Goal: Information Seeking & Learning: Learn about a topic

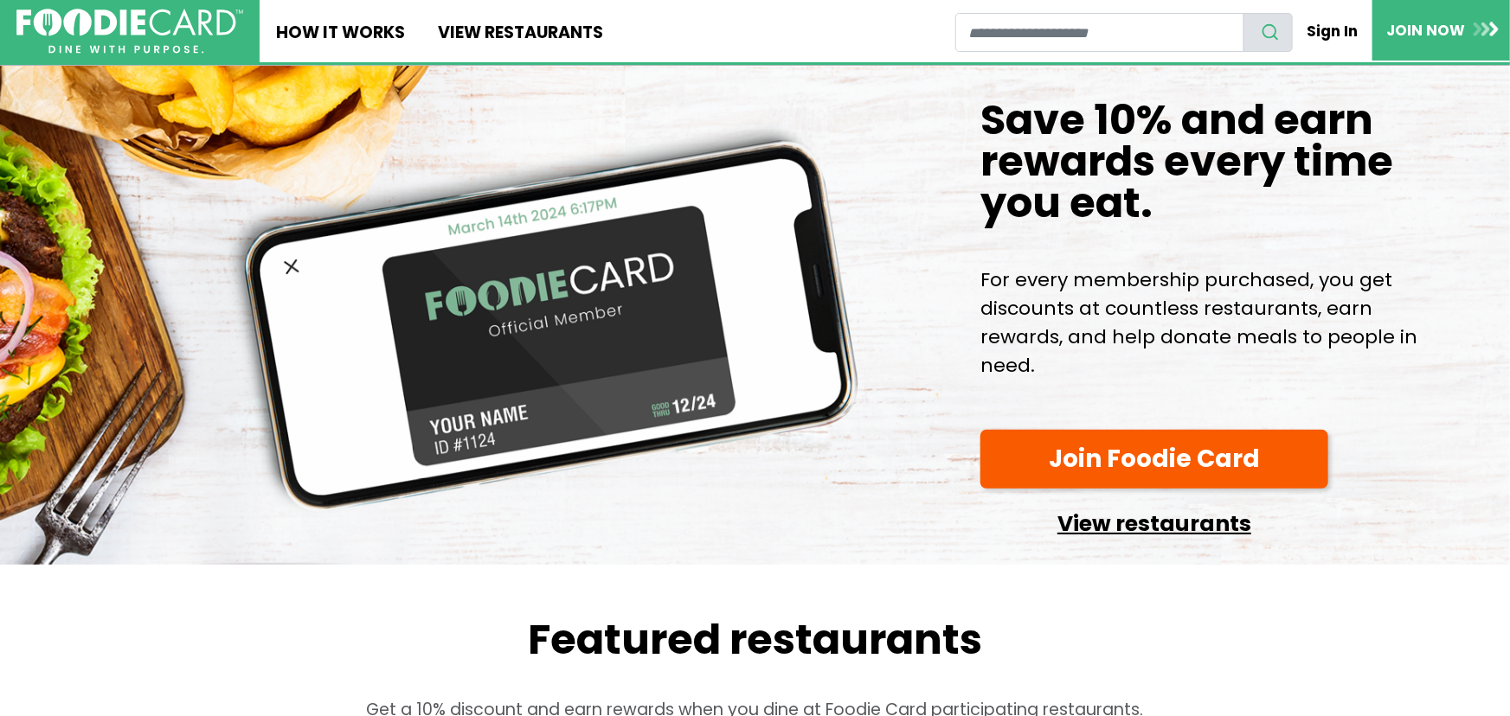
click at [1161, 523] on link "View restaurants" at bounding box center [1154, 519] width 348 height 44
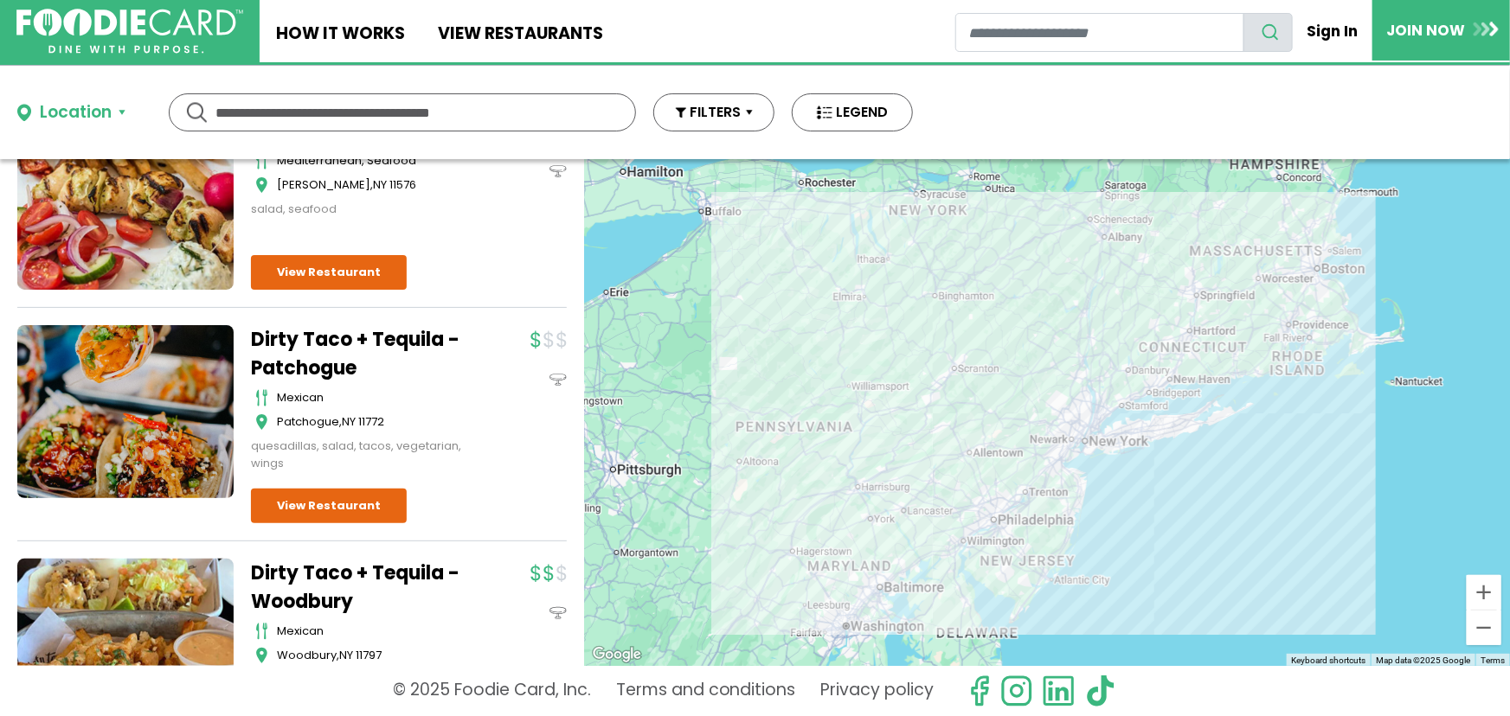
scroll to position [440, 0]
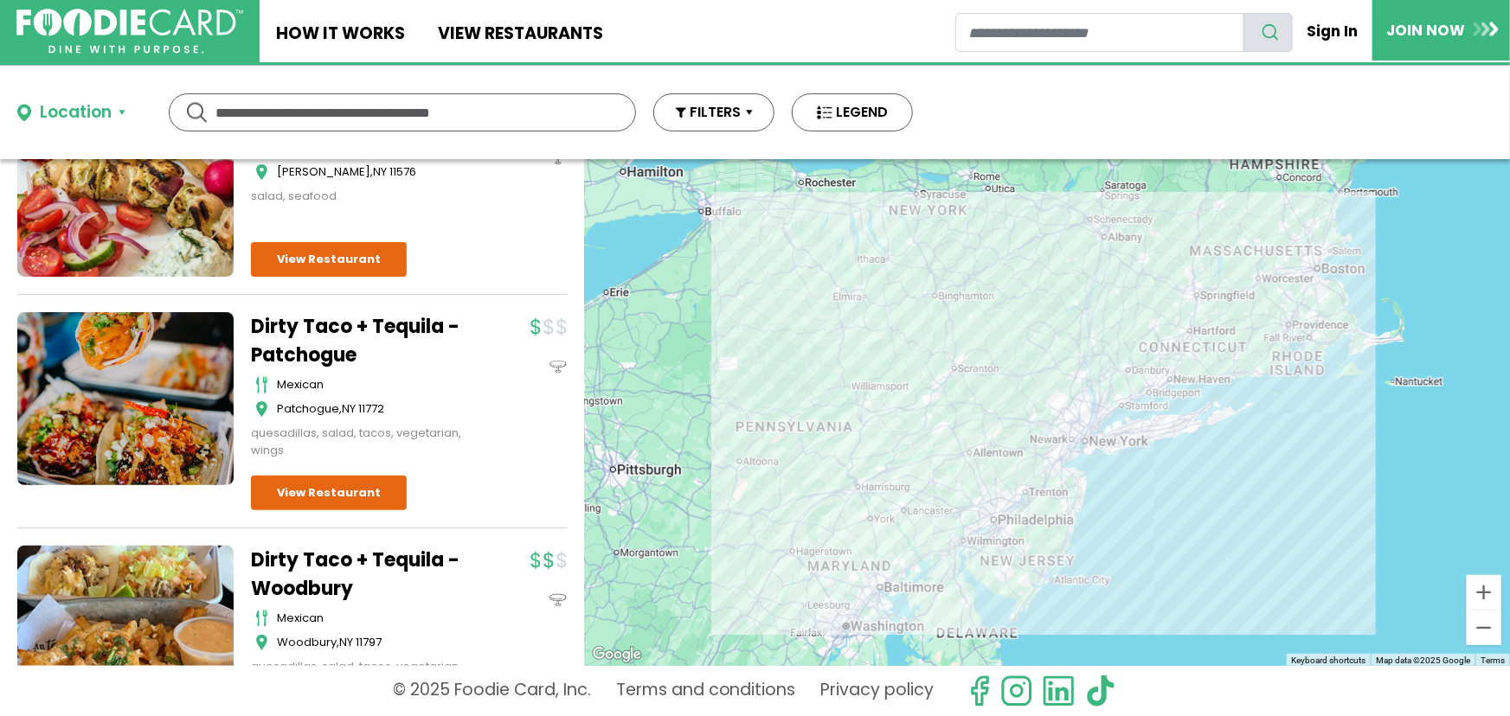
click at [317, 106] on input "text" at bounding box center [402, 112] width 374 height 36
click at [725, 126] on button "FILTERS" at bounding box center [713, 112] width 121 height 38
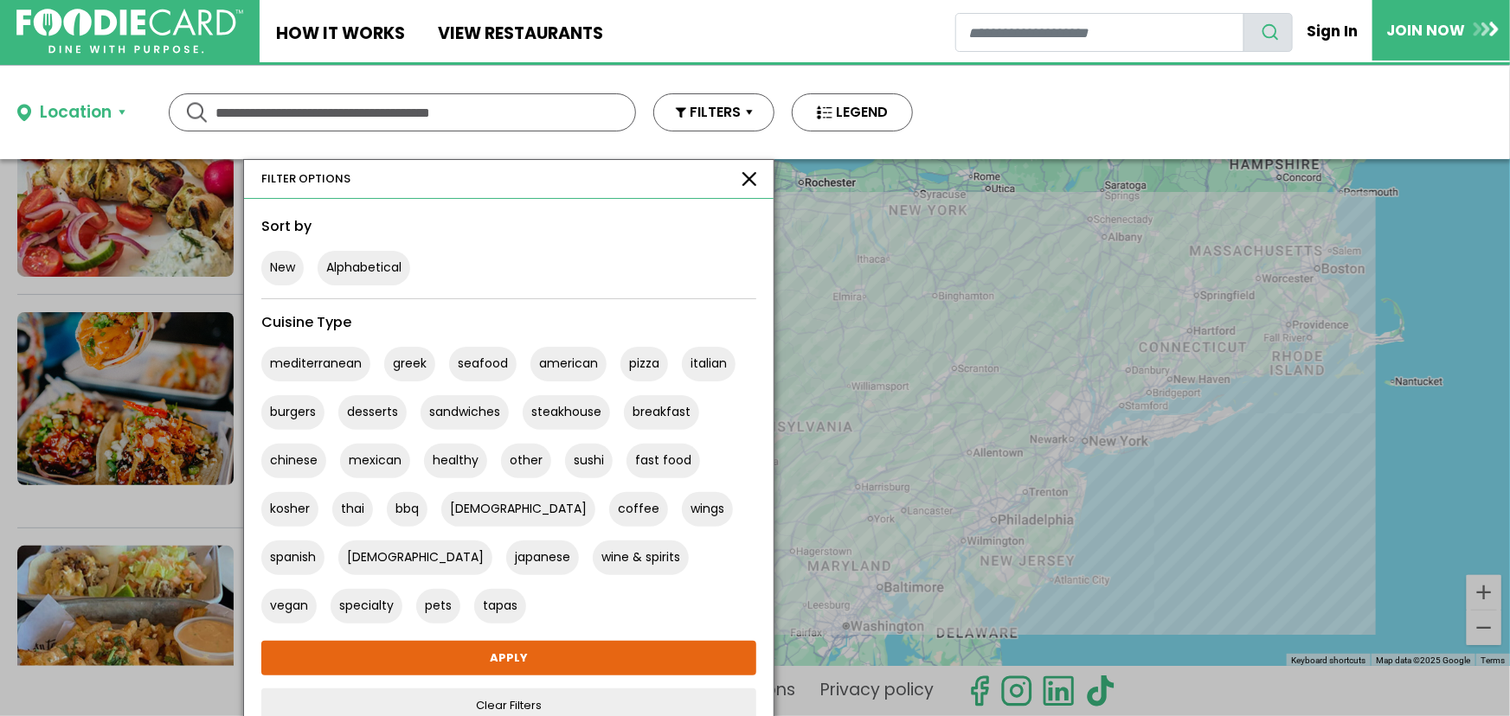
click at [1069, 102] on div "Location Use my current location Search by Region New York 2003 restaurants New…" at bounding box center [755, 112] width 1510 height 93
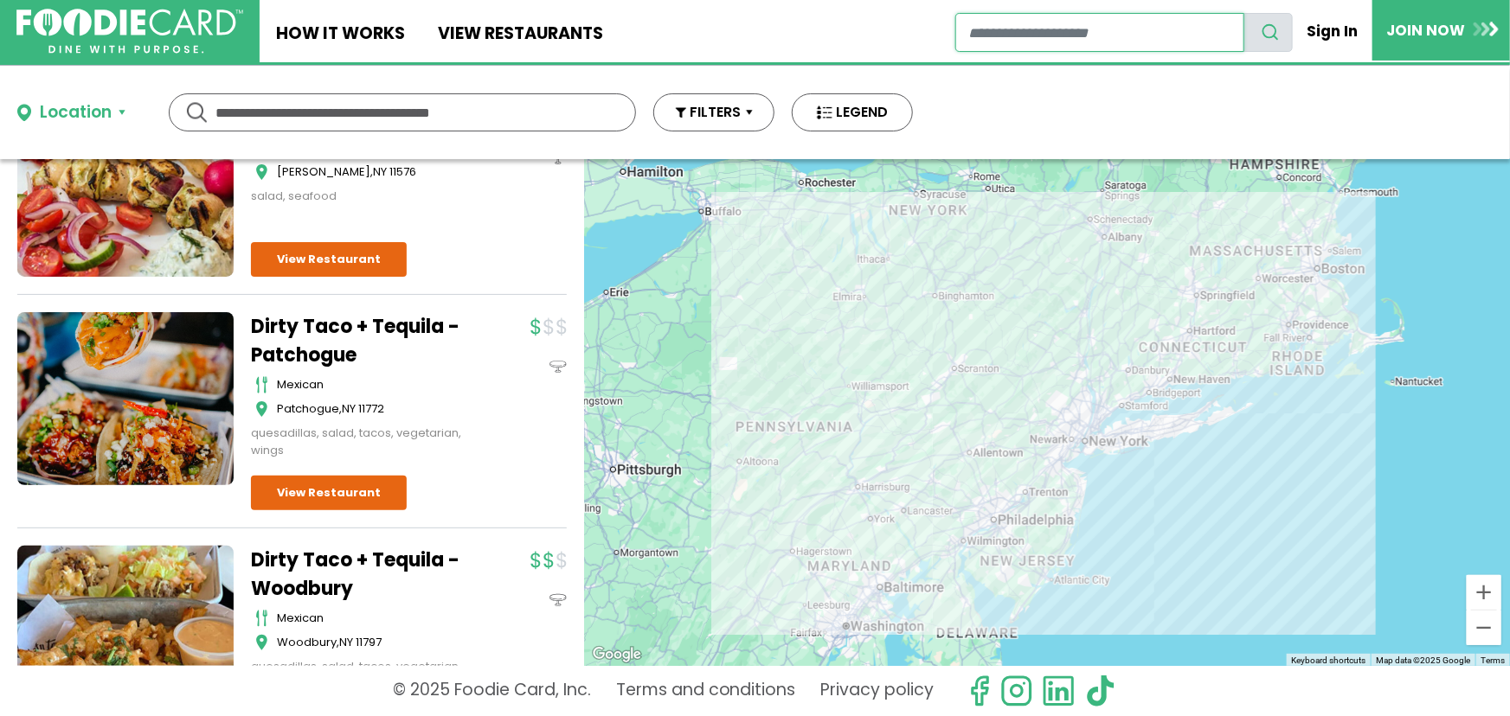
click at [1091, 33] on input "restaurant search" at bounding box center [1099, 32] width 288 height 39
type input "*****"
click at [1266, 29] on use "search" at bounding box center [1270, 32] width 15 height 15
click at [1102, 37] on input "*****" at bounding box center [1099, 32] width 288 height 39
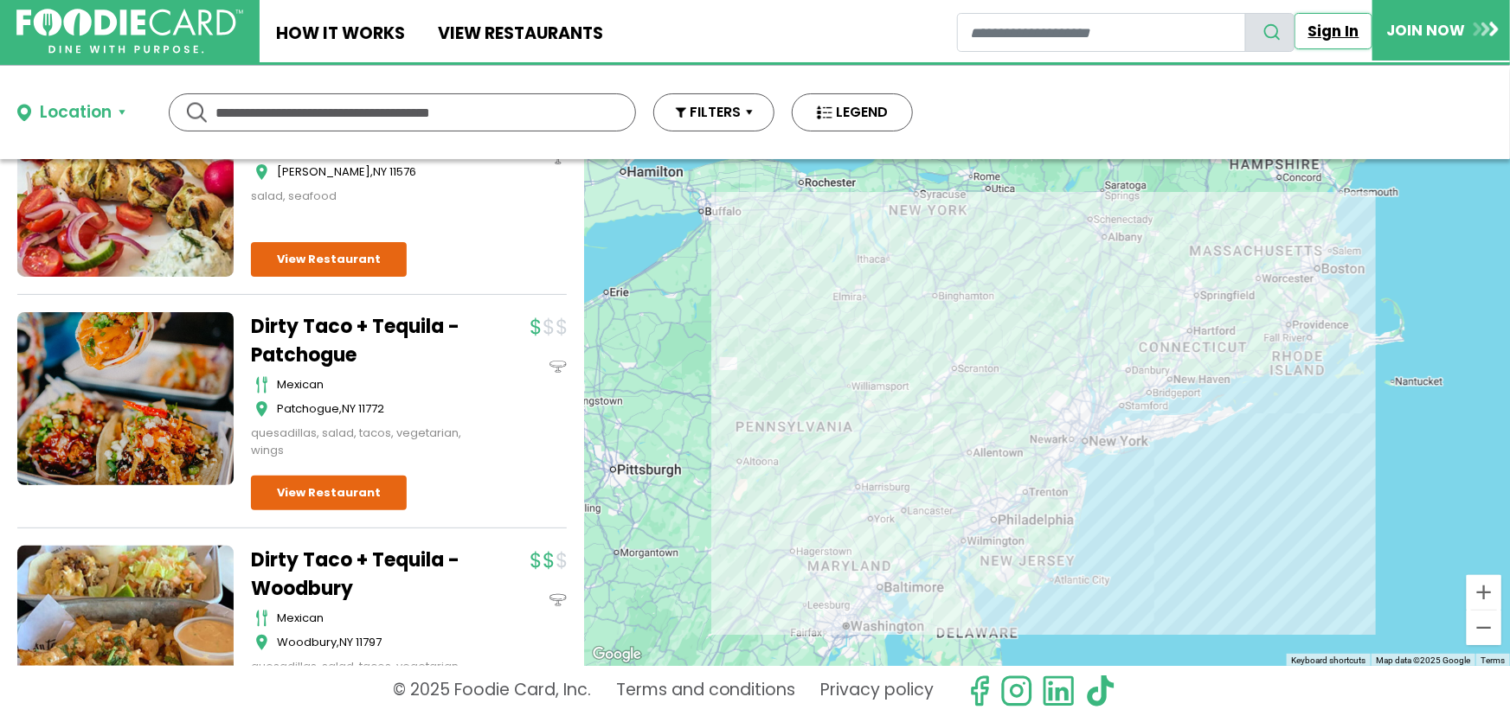
click at [1346, 40] on link "Sign In" at bounding box center [1333, 31] width 78 height 36
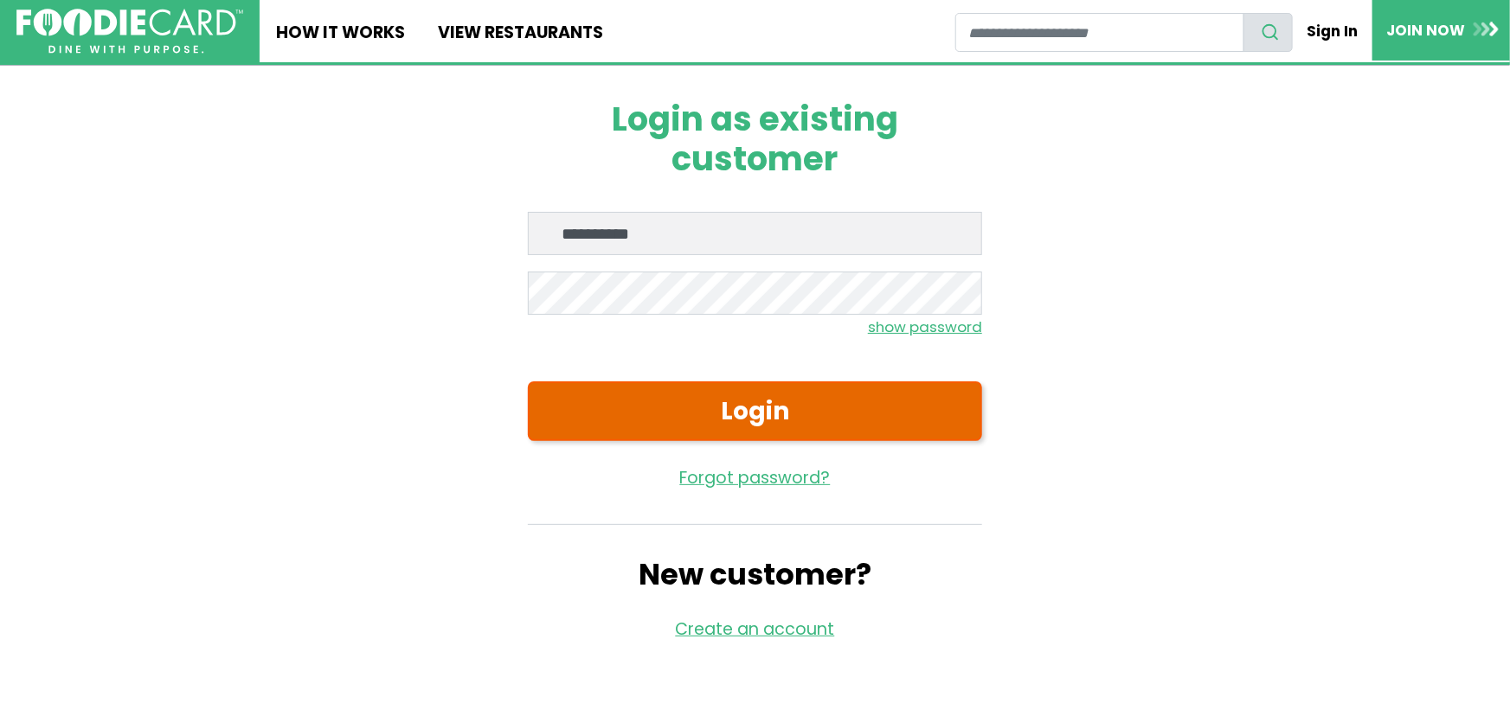
click at [637, 413] on button "Login" at bounding box center [755, 412] width 454 height 60
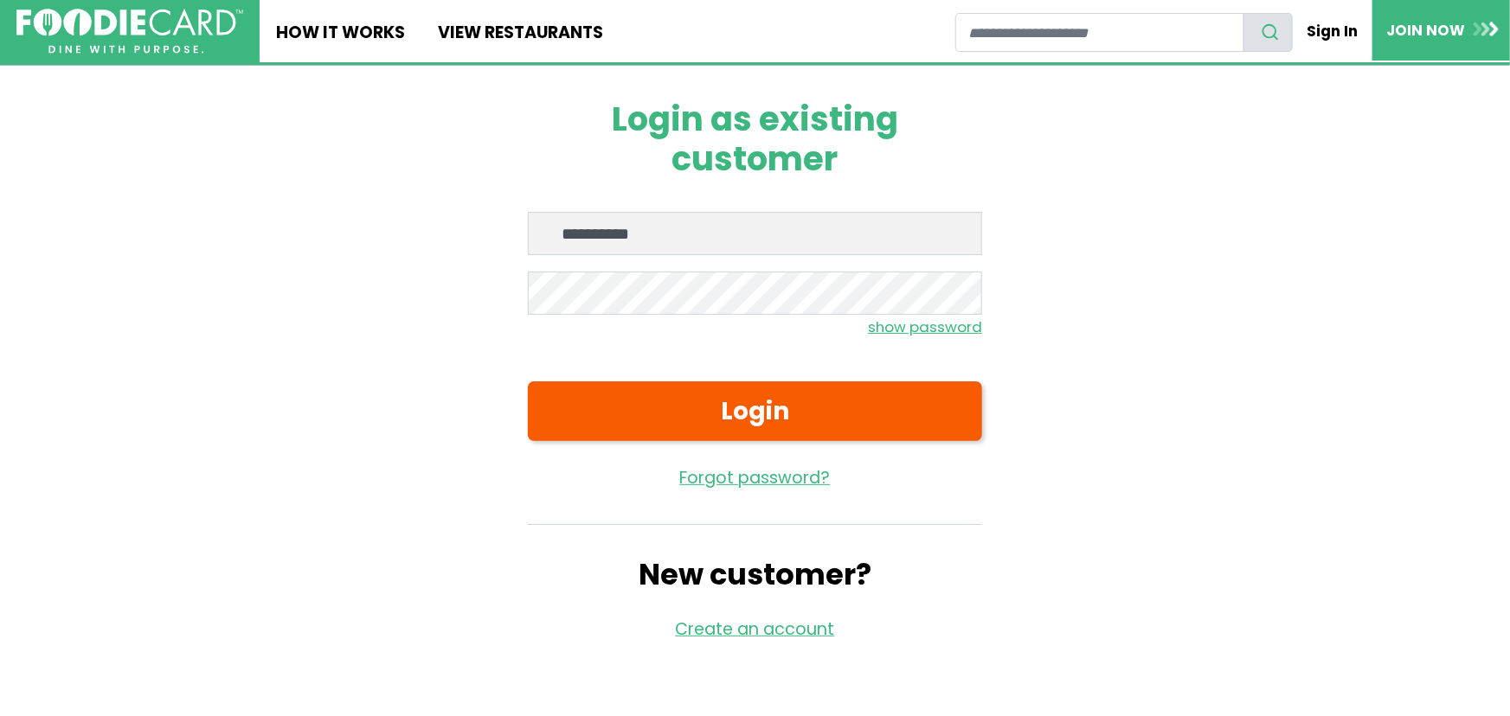
click at [351, 352] on div "**********" at bounding box center [755, 371] width 1211 height 610
click at [721, 229] on input "**********" at bounding box center [755, 233] width 454 height 43
type input "**********"
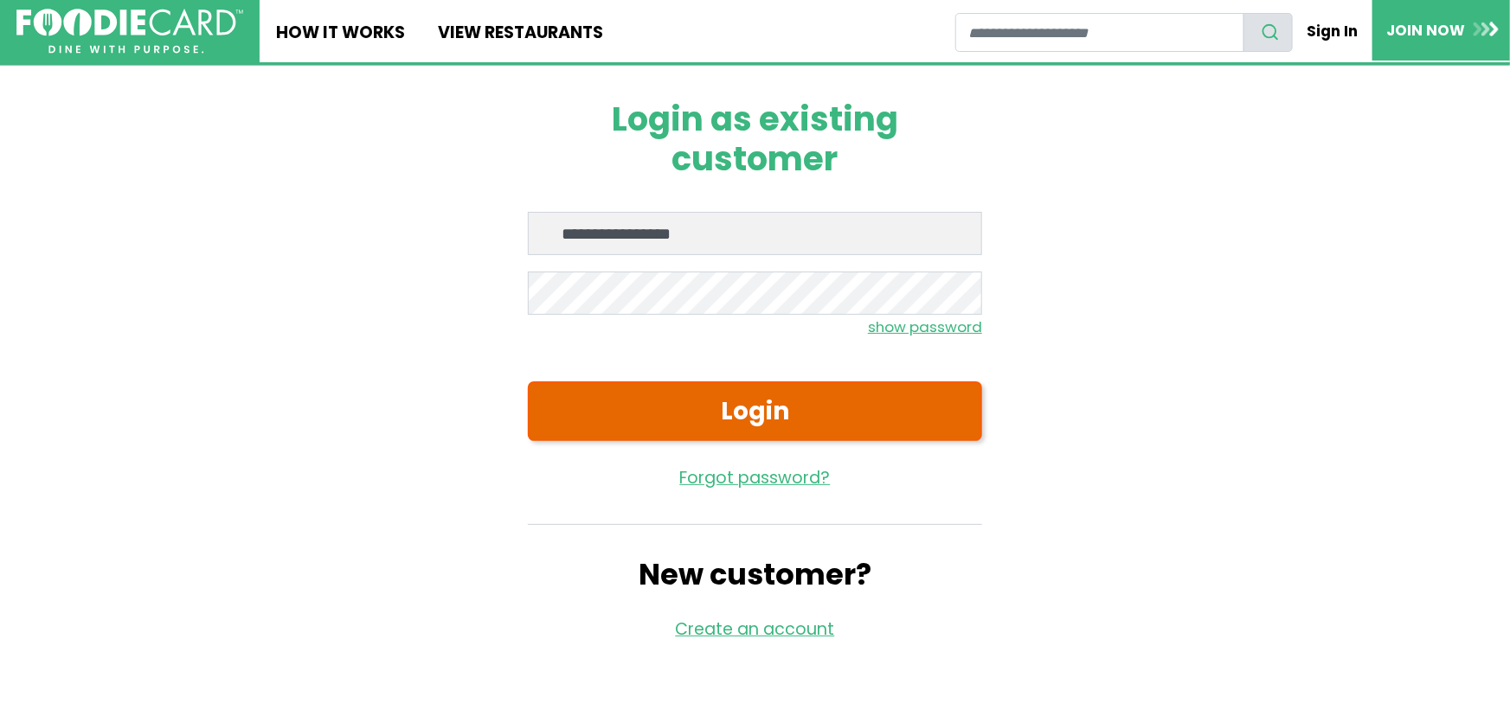
click at [632, 404] on button "Login" at bounding box center [755, 412] width 454 height 60
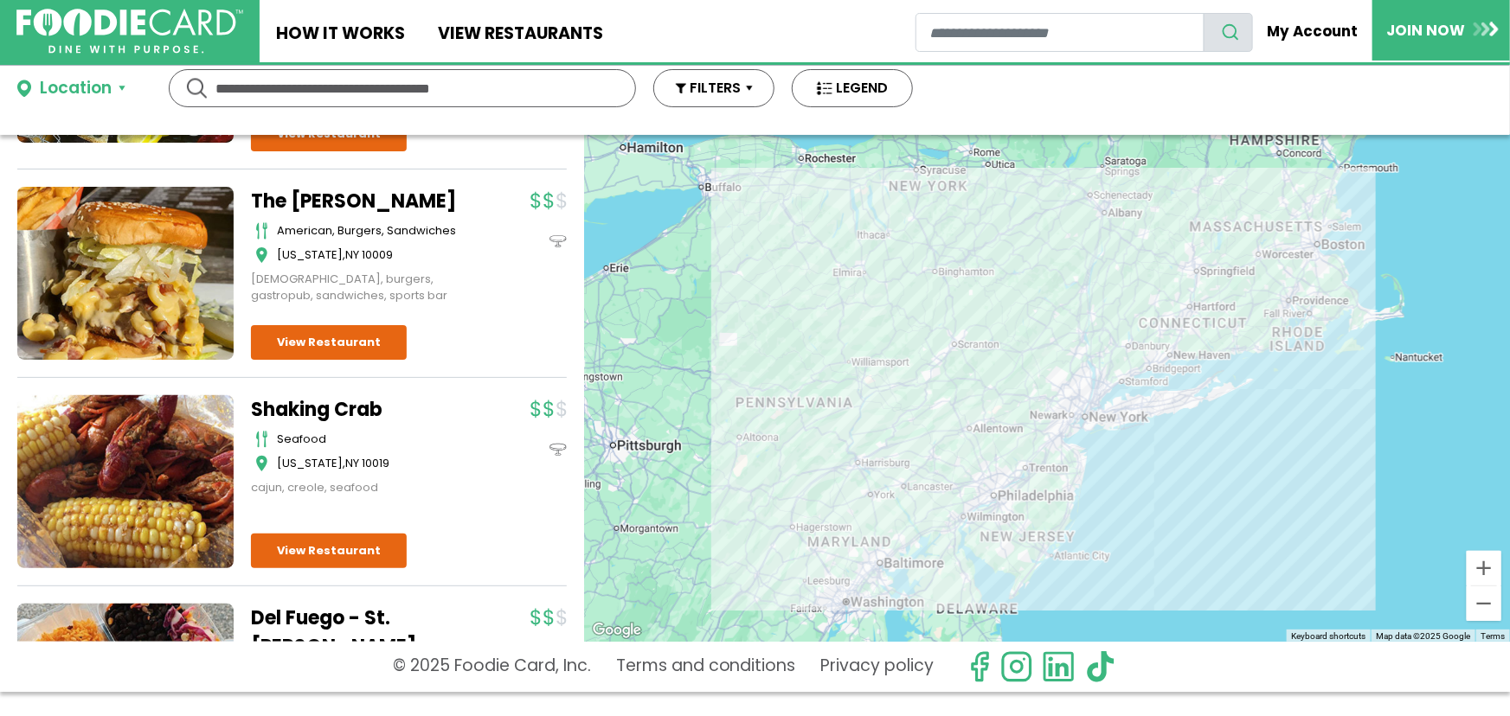
scroll to position [9138, 0]
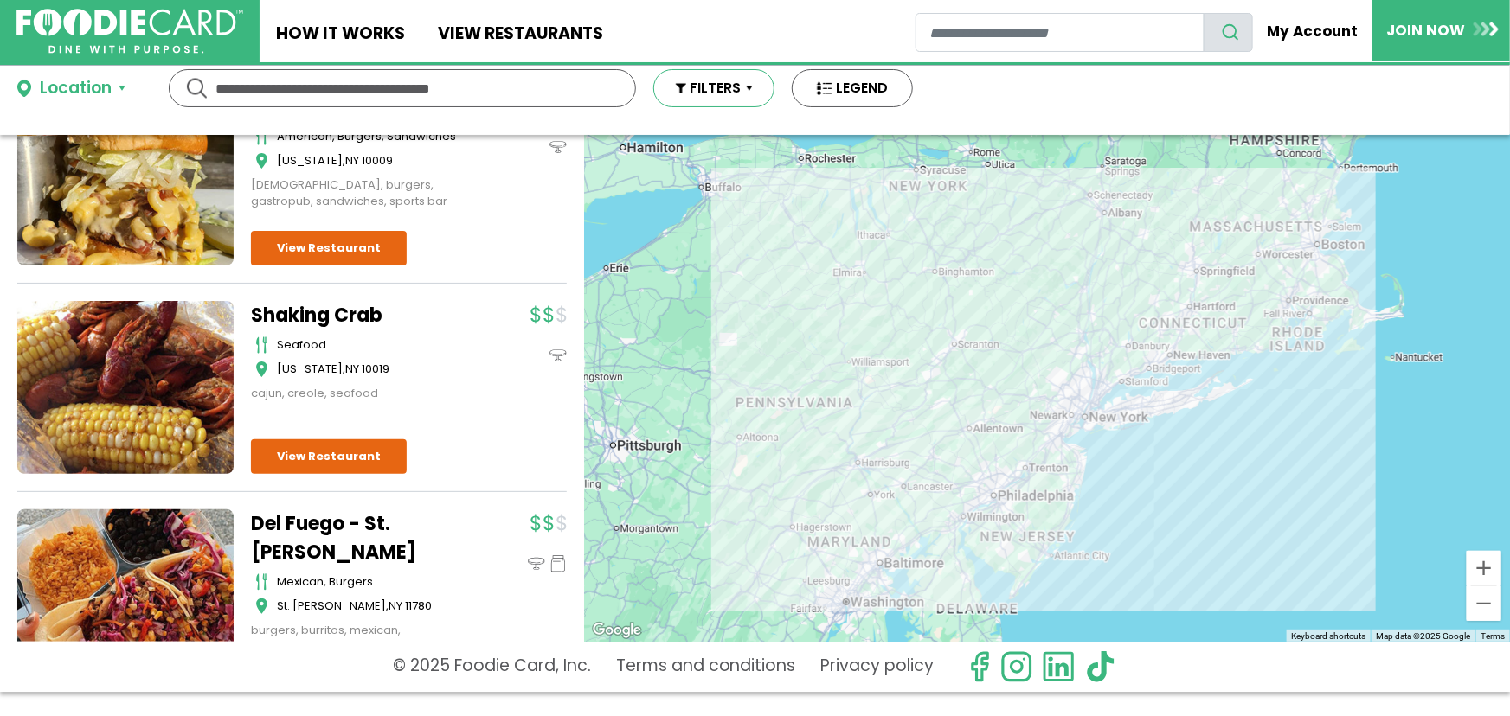
click at [756, 93] on button "FILTERS" at bounding box center [713, 88] width 121 height 38
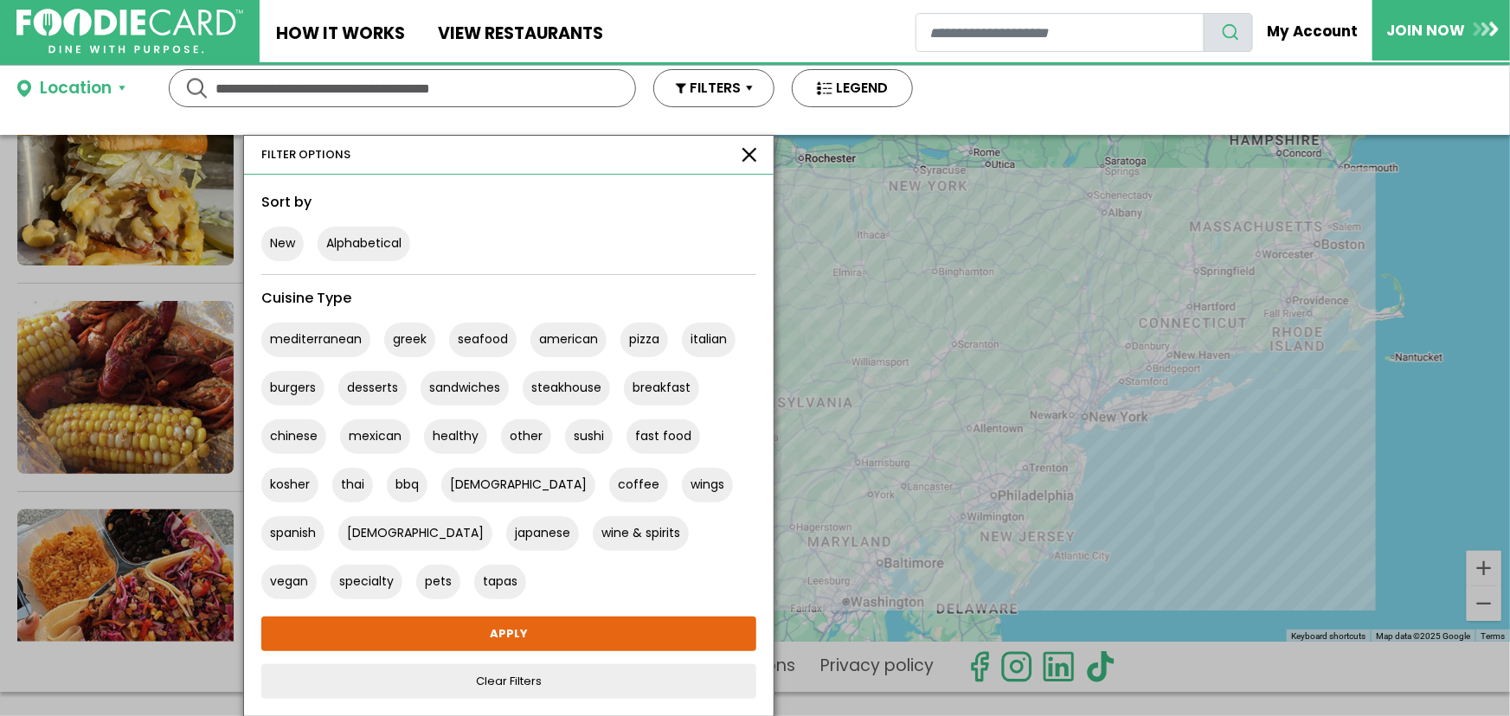
click at [0, 144] on div at bounding box center [755, 358] width 1510 height 716
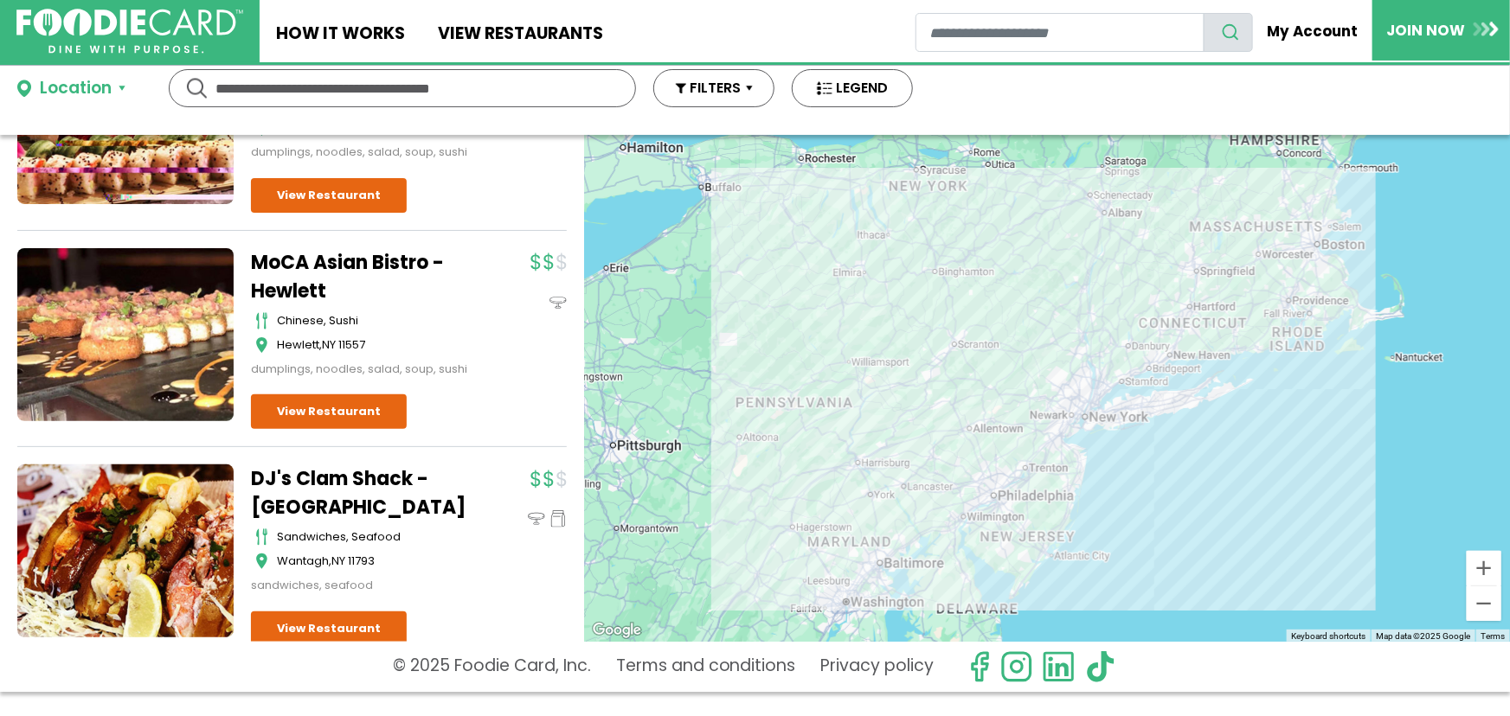
scroll to position [4492, 0]
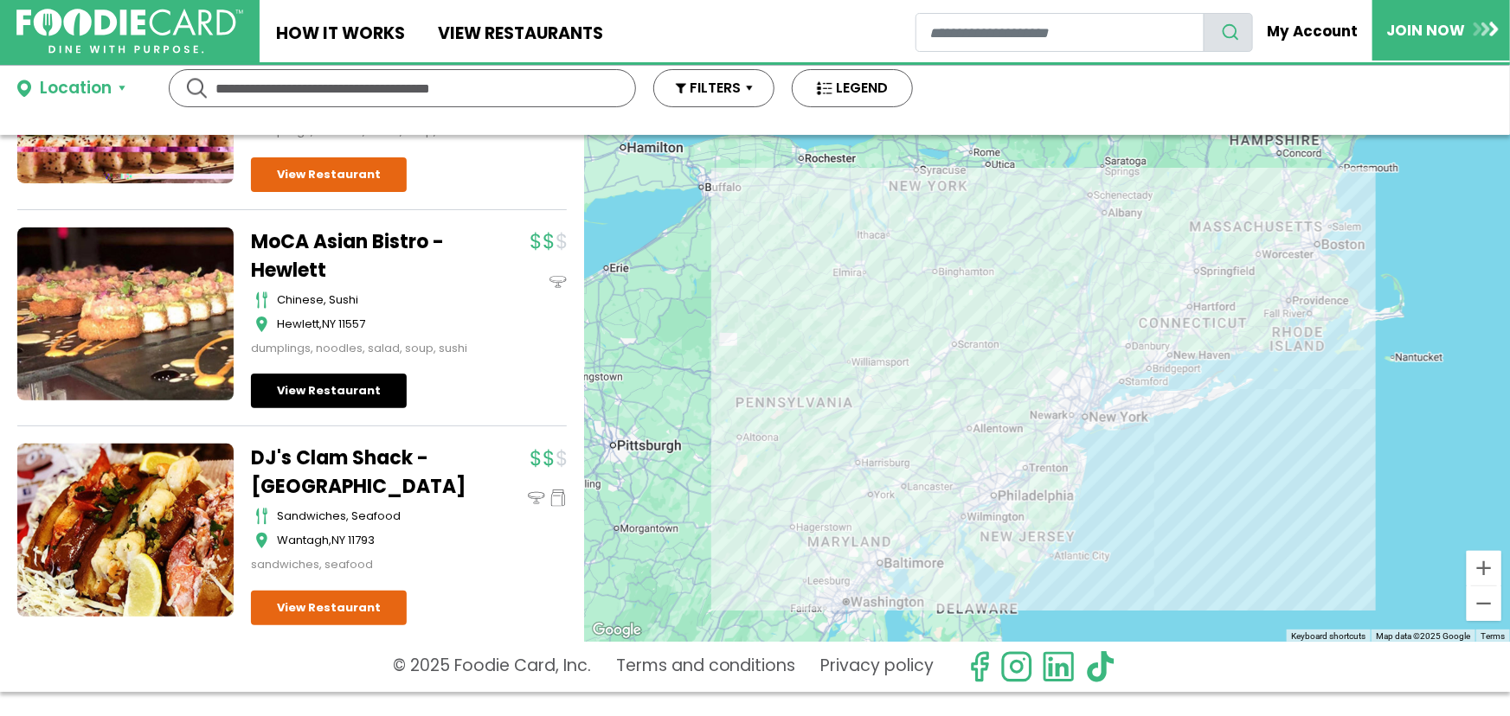
click at [326, 408] on link "View Restaurant" at bounding box center [329, 391] width 156 height 35
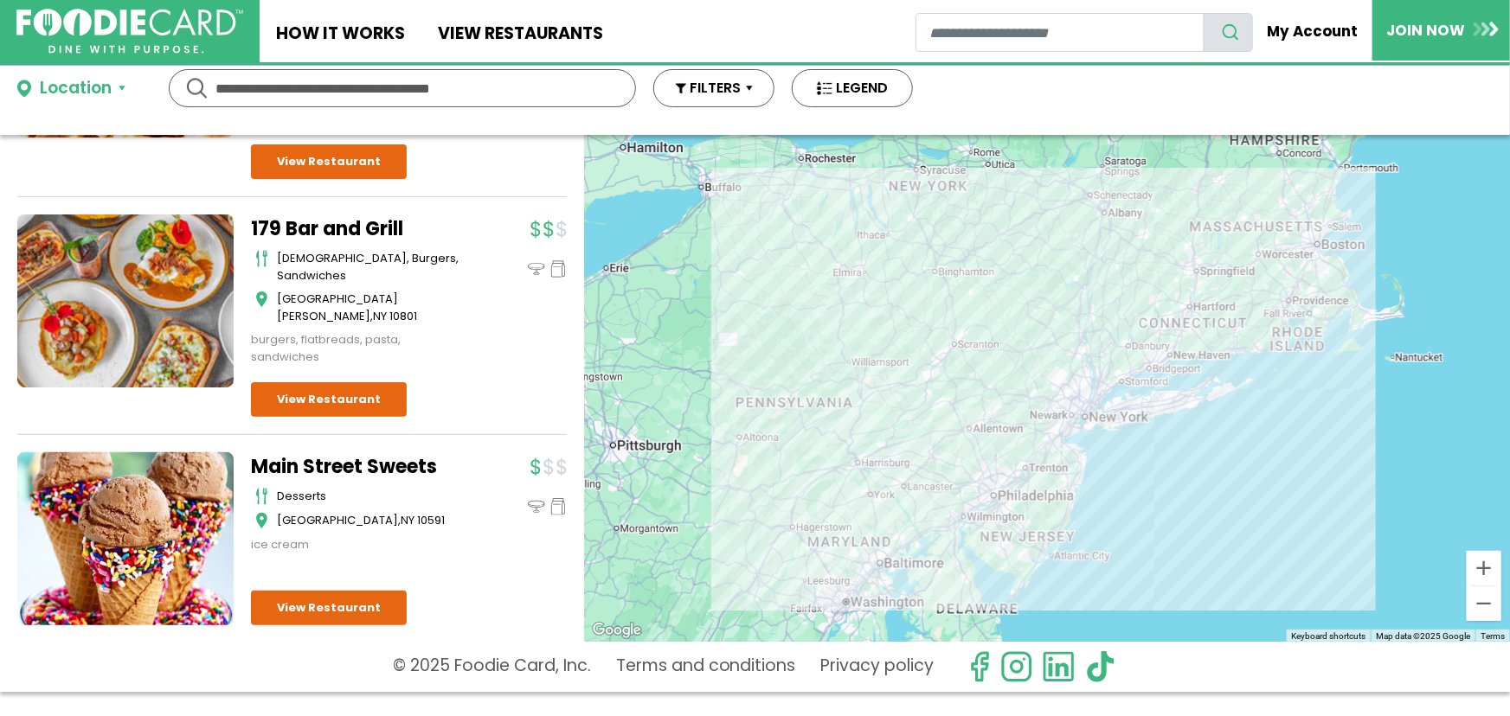
scroll to position [17331, 0]
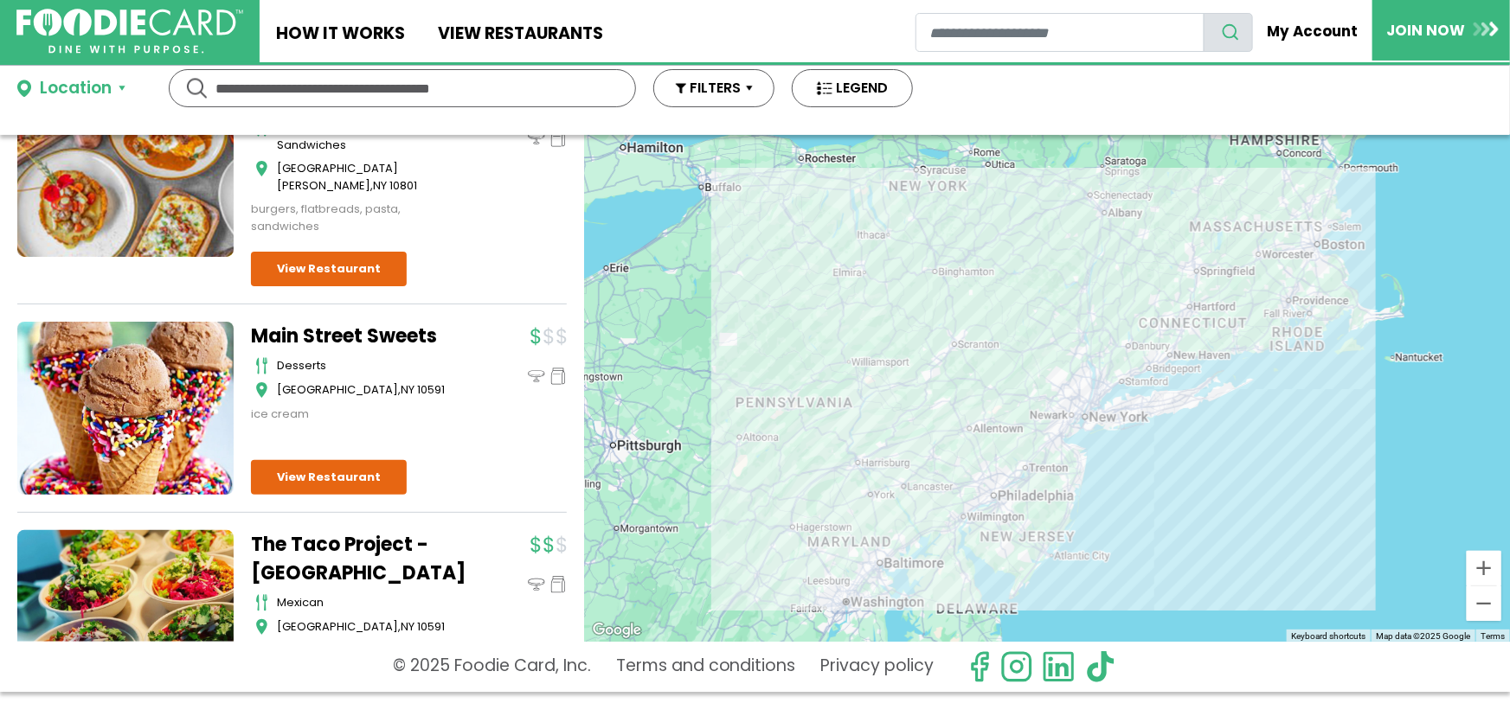
click at [884, 402] on div at bounding box center [1047, 388] width 926 height 507
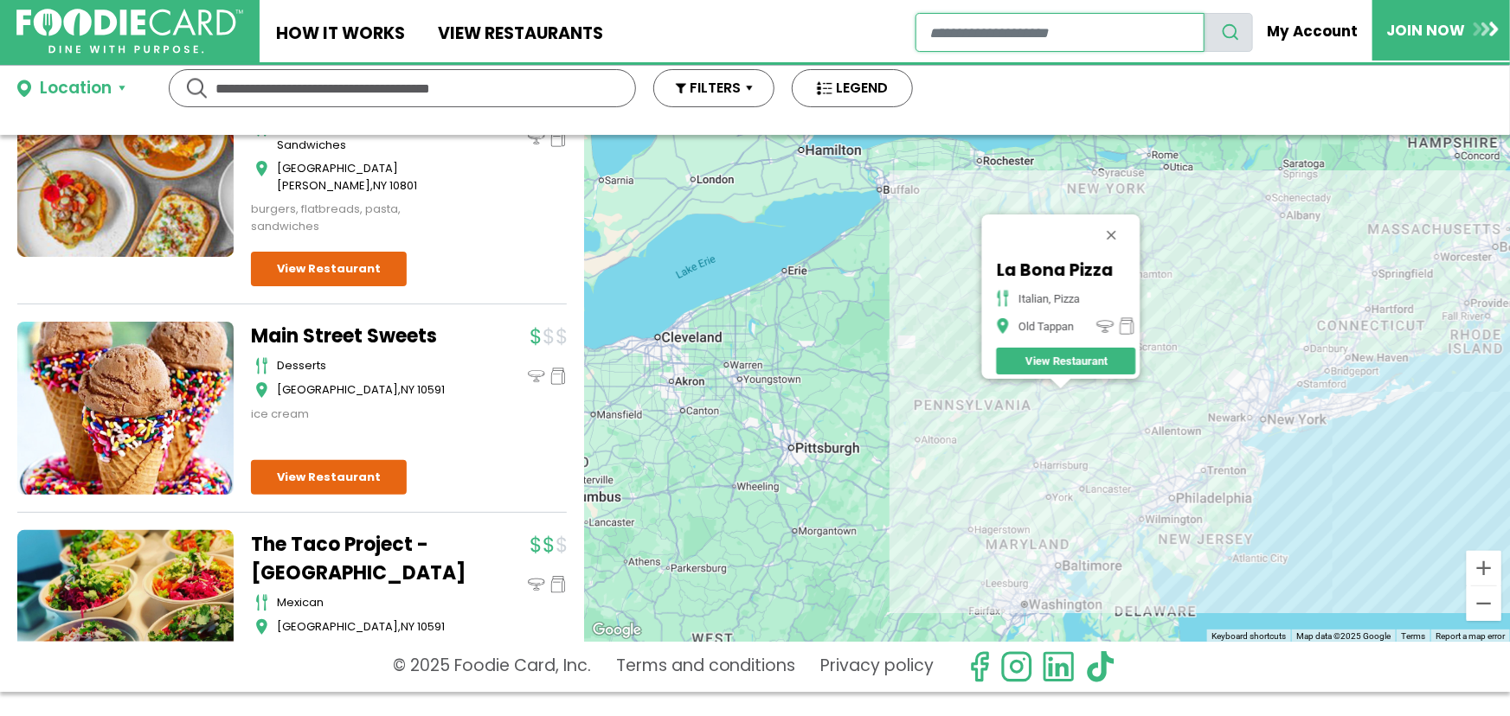
click at [992, 28] on input "restaurant search" at bounding box center [1059, 32] width 288 height 39
type input "*****"
click at [1232, 30] on icon "search" at bounding box center [1230, 31] width 19 height 19
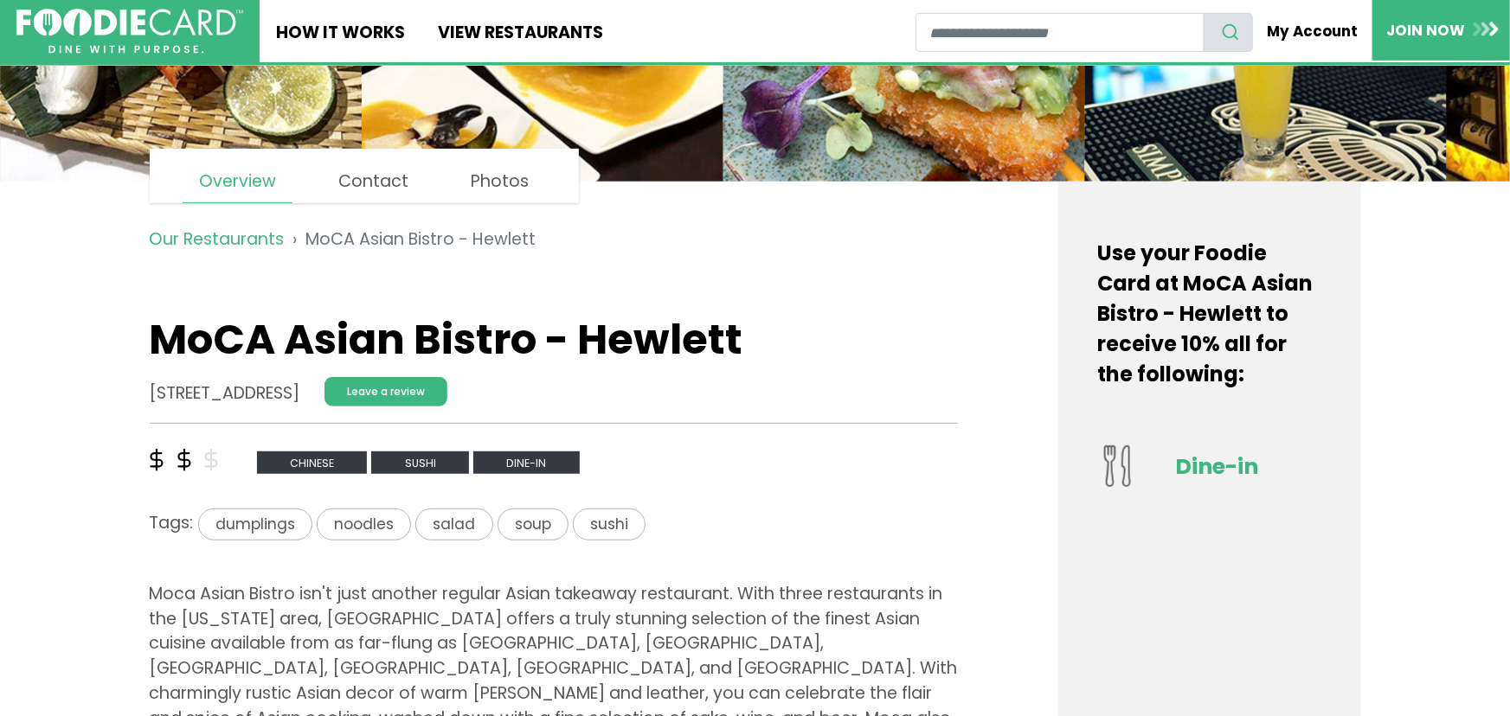
scroll to position [352, 0]
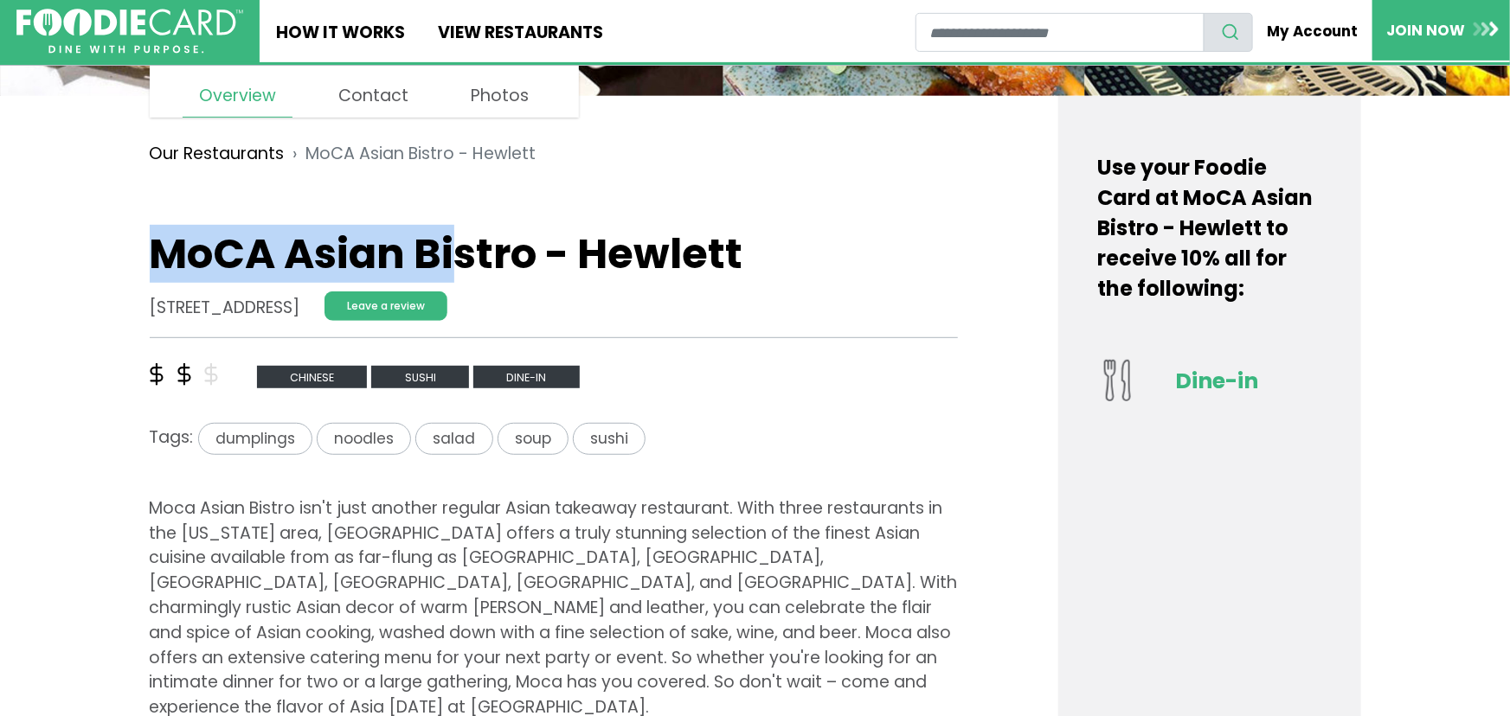
drag, startPoint x: 129, startPoint y: 242, endPoint x: 455, endPoint y: 211, distance: 327.7
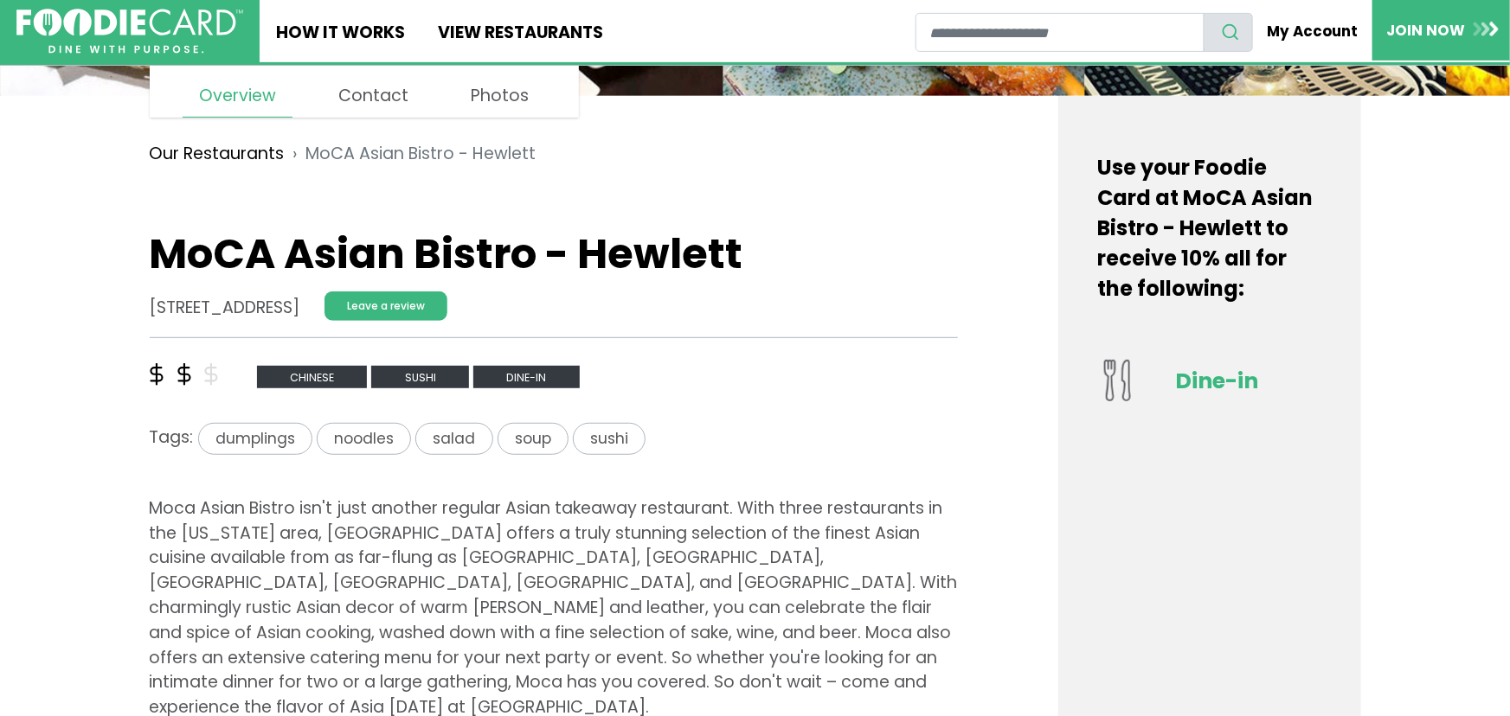
click at [819, 246] on h1 "MoCA Asian Bistro - Hewlett" at bounding box center [554, 254] width 809 height 50
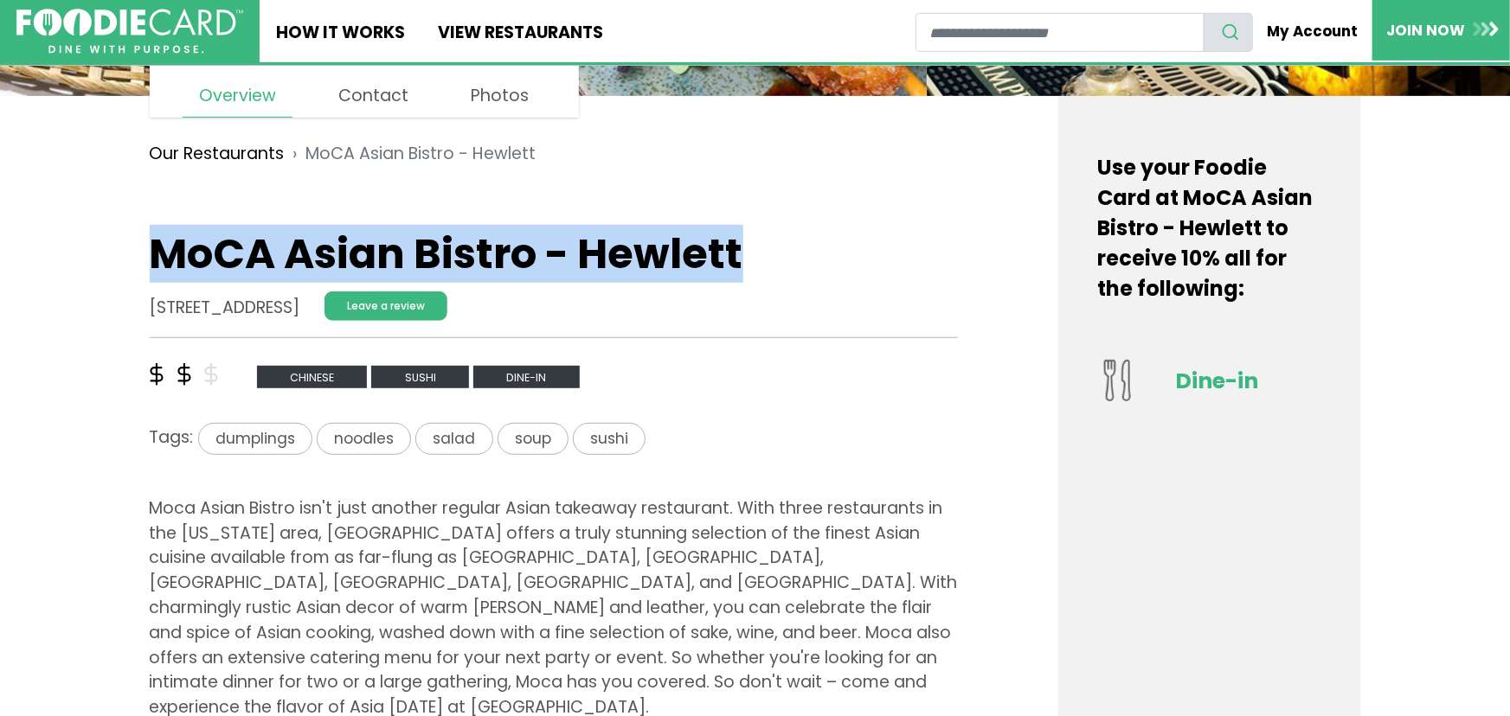
drag, startPoint x: 768, startPoint y: 230, endPoint x: 139, endPoint y: 241, distance: 629.1
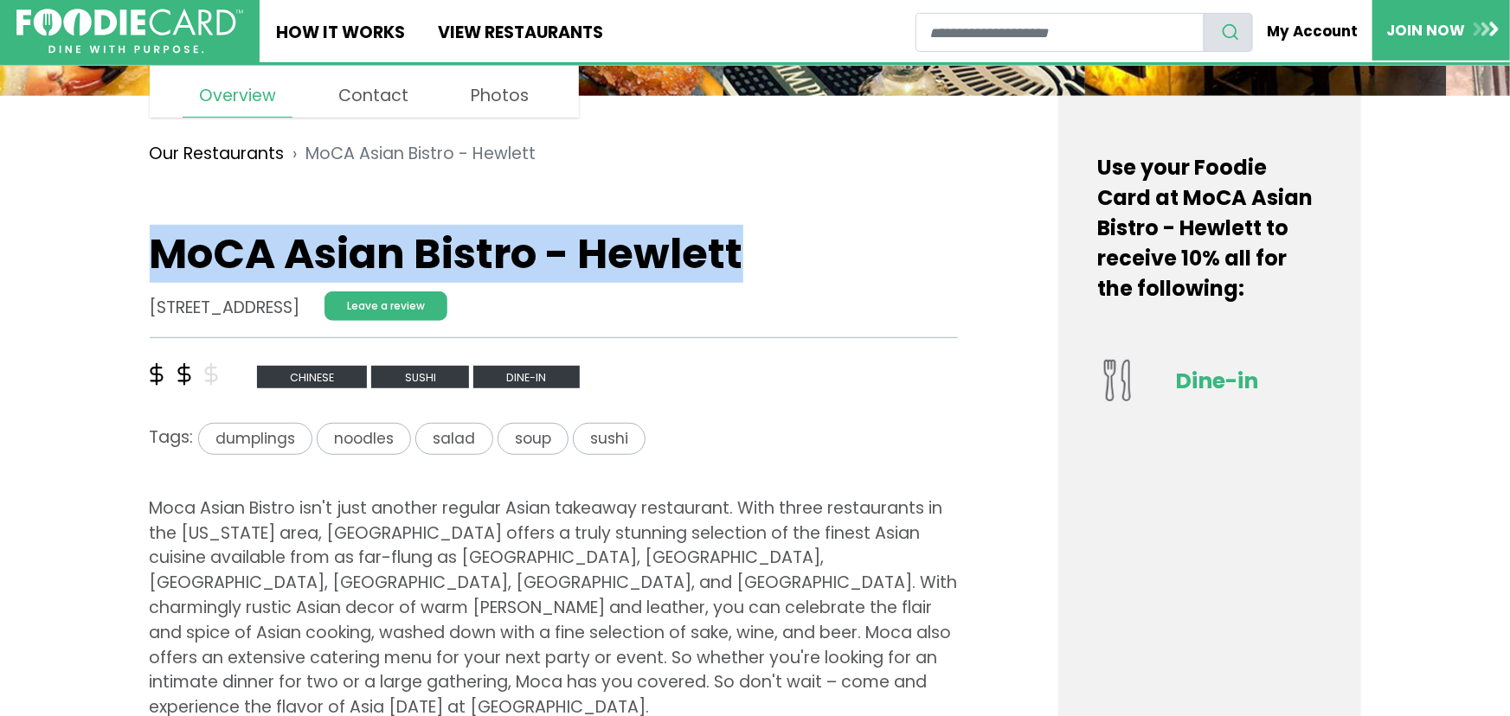
drag, startPoint x: 132, startPoint y: 301, endPoint x: 456, endPoint y: 302, distance: 323.6
copy address "[STREET_ADDRESS]"
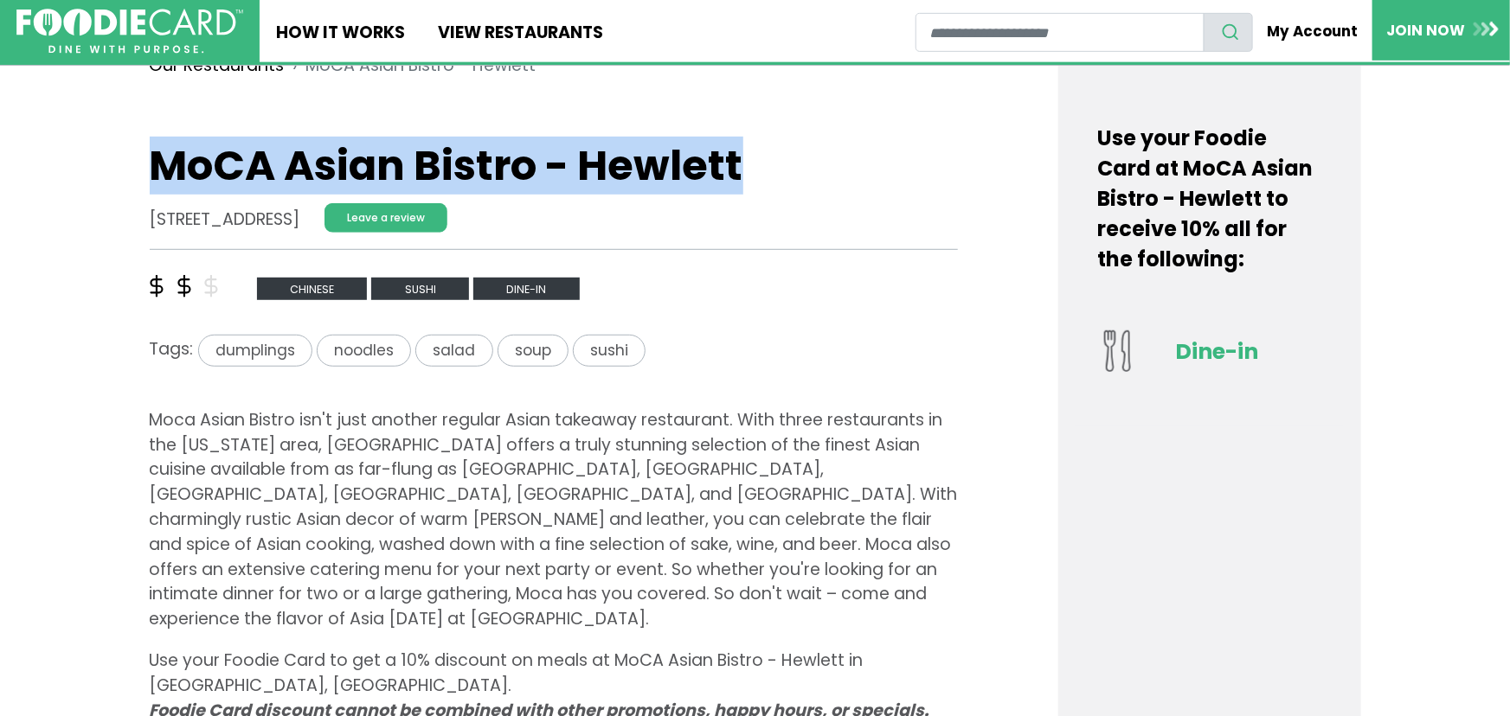
scroll to position [0, 0]
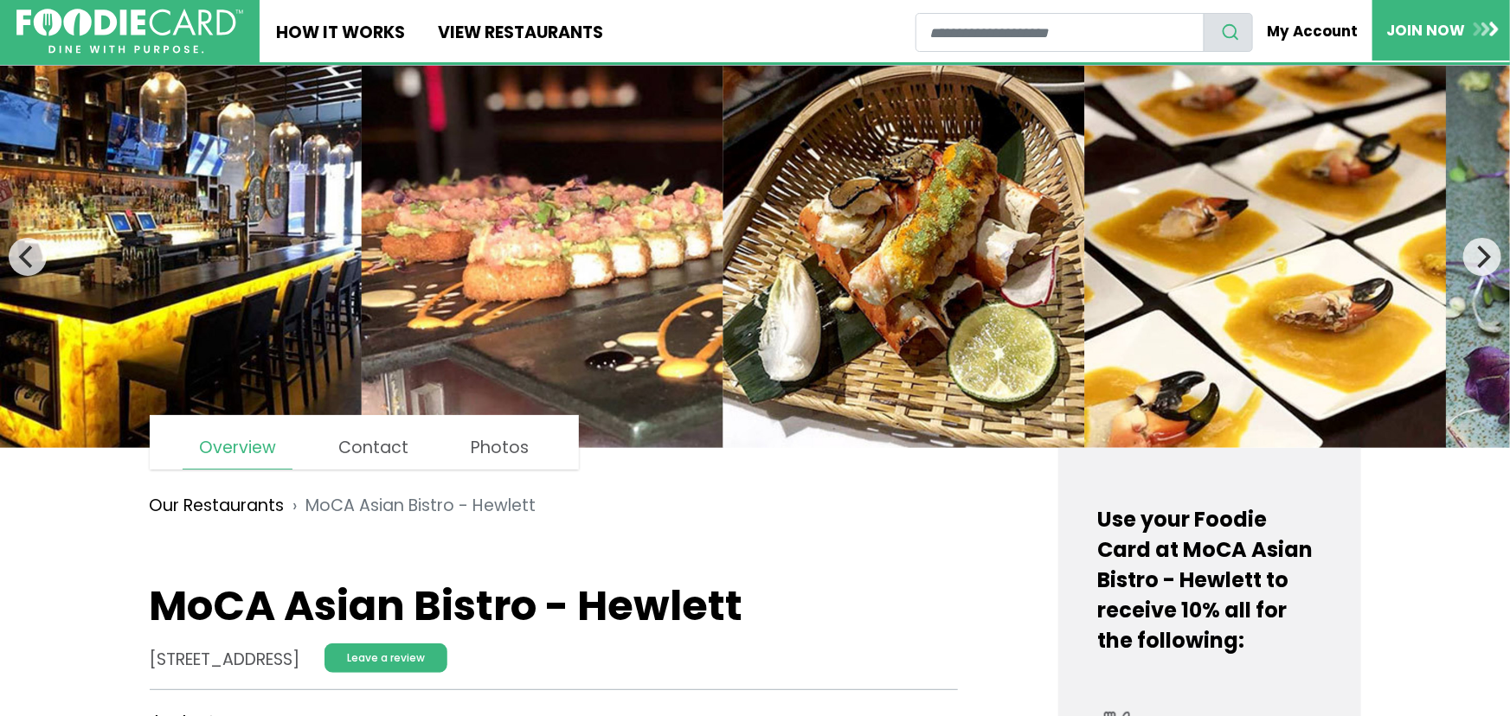
drag, startPoint x: 46, startPoint y: 526, endPoint x: 28, endPoint y: 369, distance: 158.5
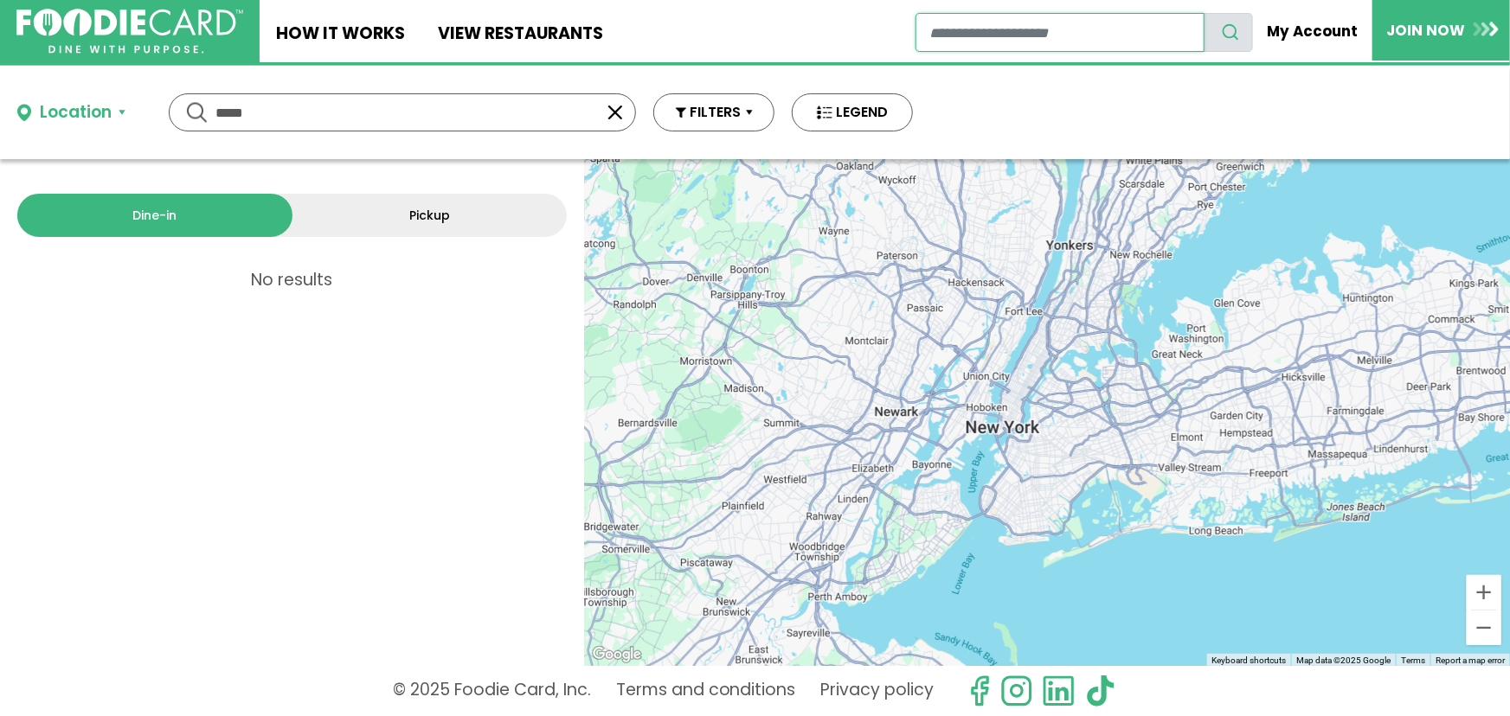
click at [1017, 42] on input "restaurant search" at bounding box center [1059, 32] width 288 height 39
type input "*****"
click at [1245, 33] on button "search" at bounding box center [1228, 32] width 50 height 39
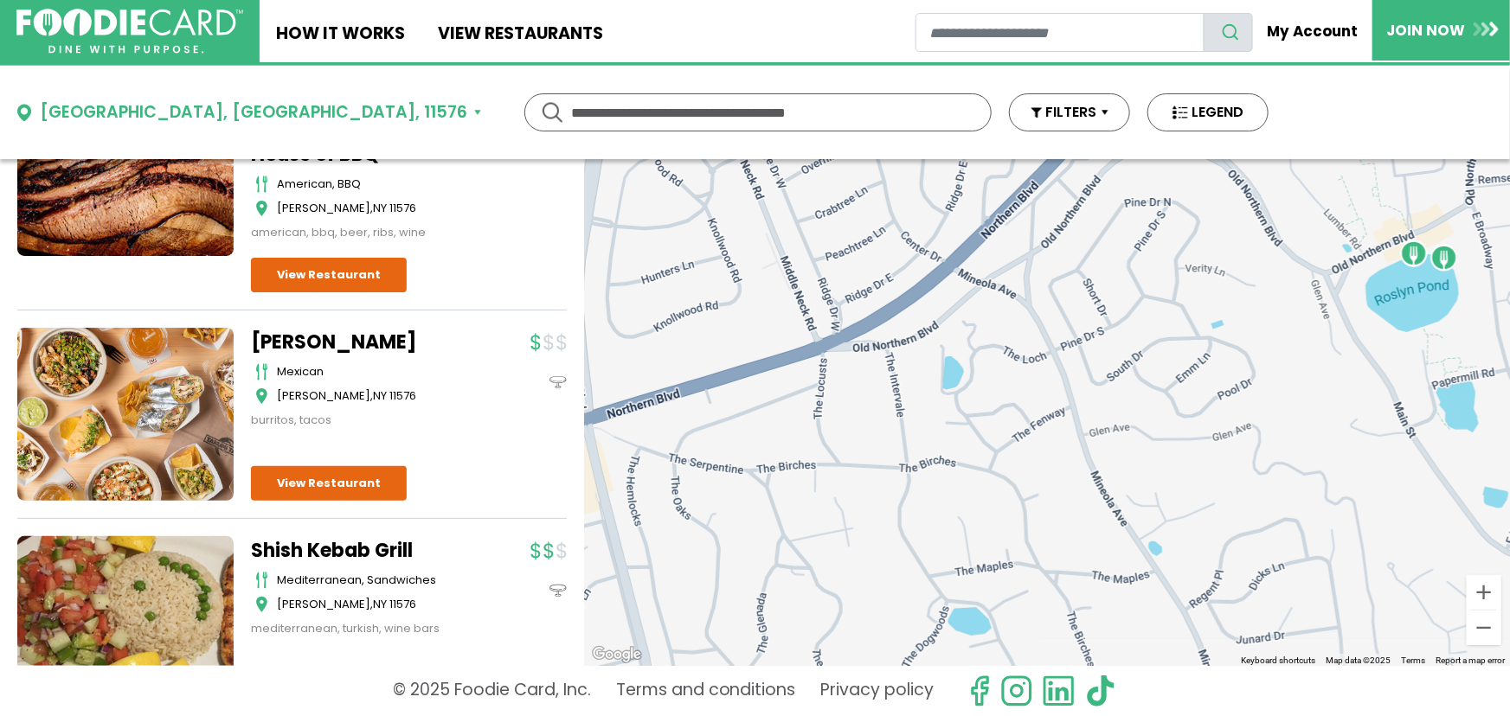
scroll to position [226, 0]
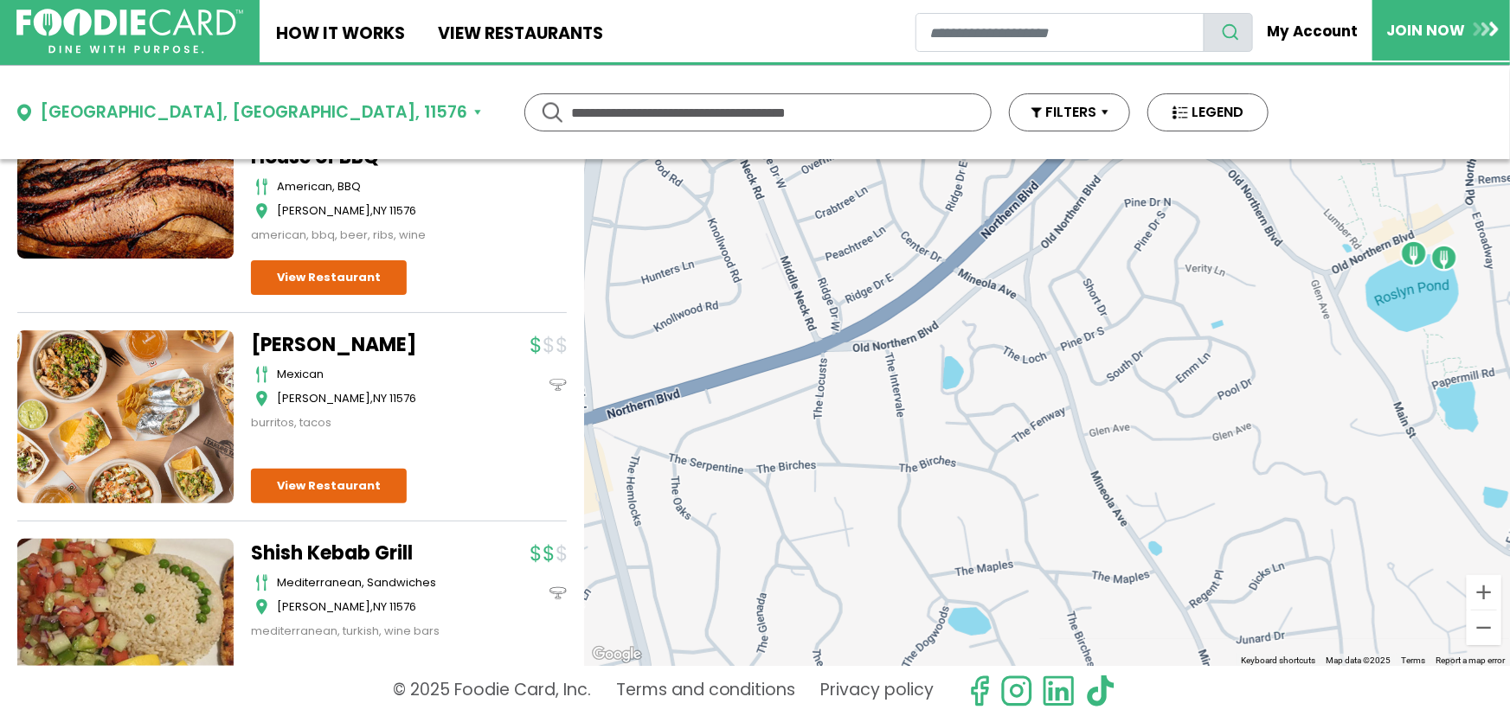
click at [337, 330] on link "[PERSON_NAME]" at bounding box center [359, 344] width 216 height 29
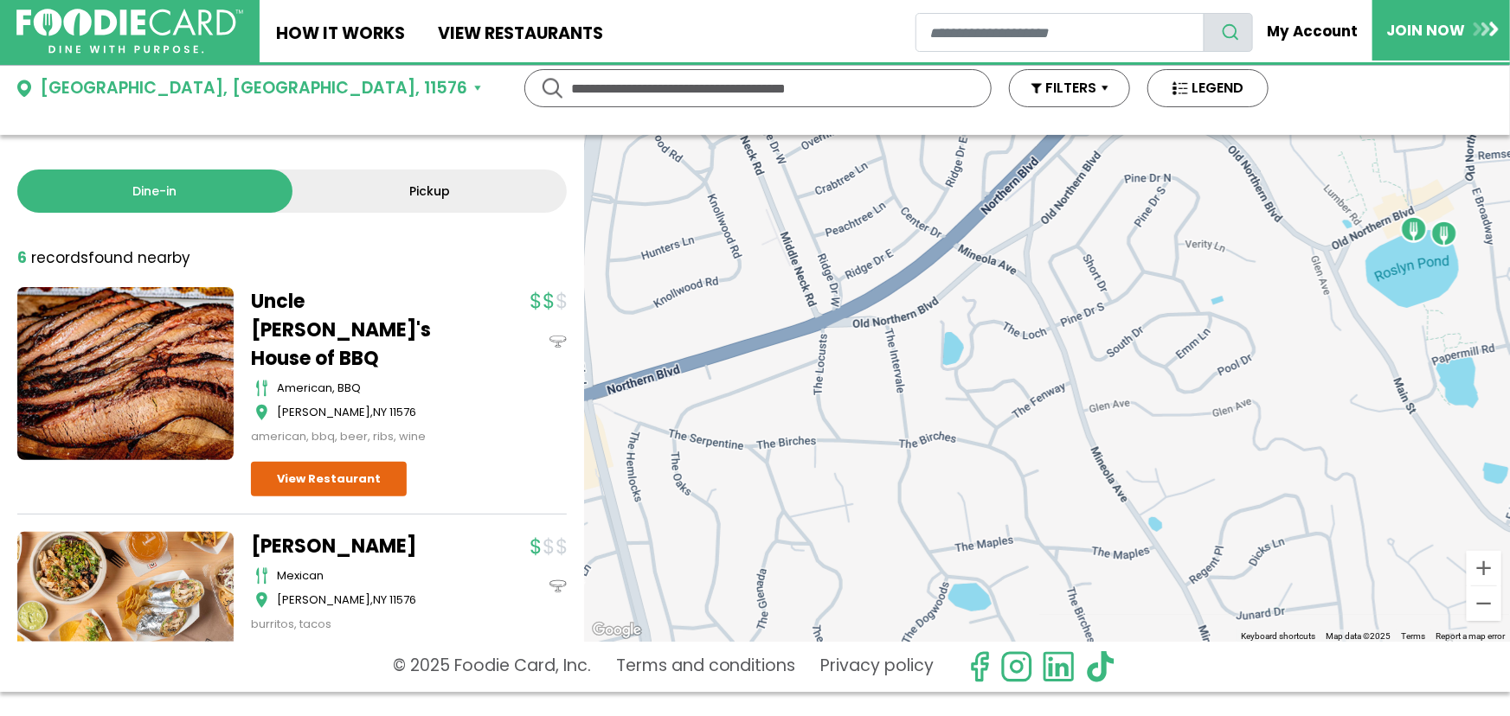
scroll to position [0, 0]
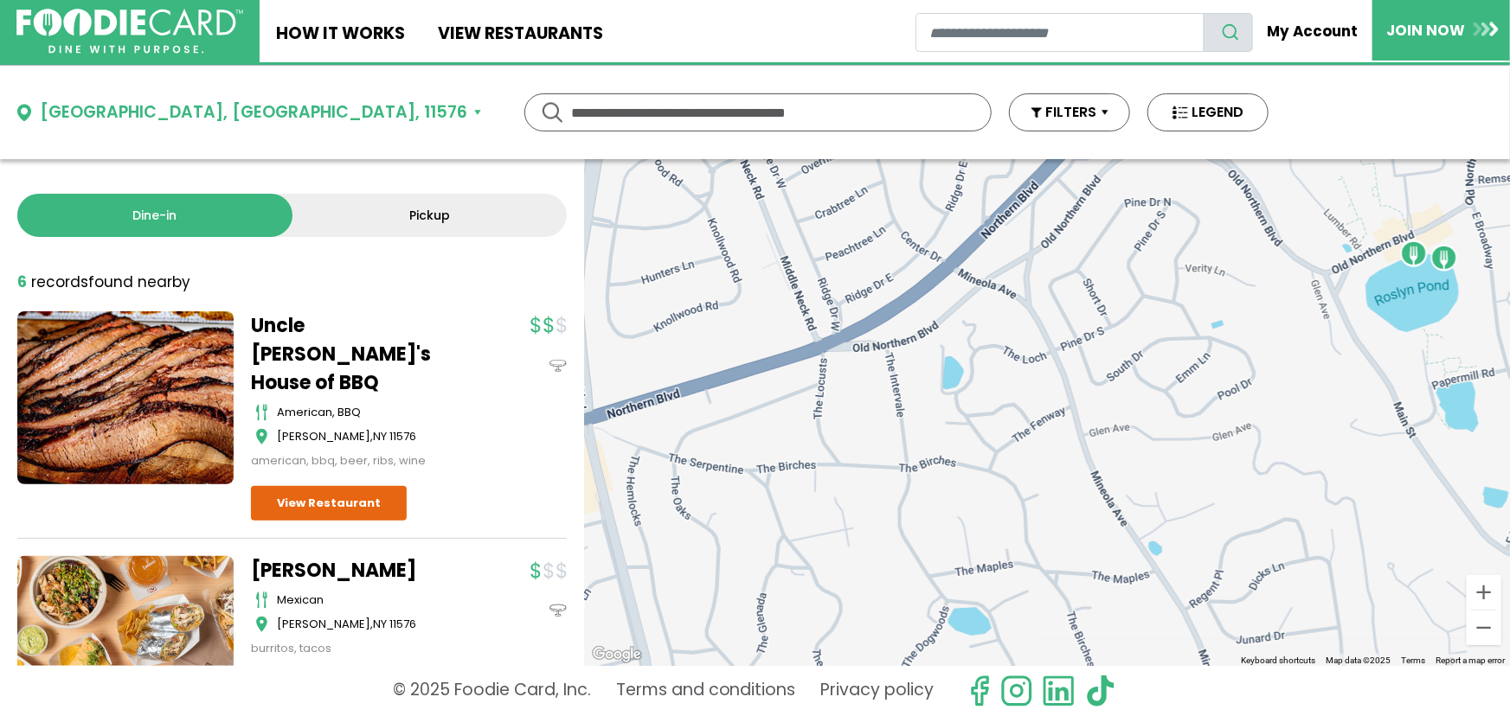
click at [369, 319] on link "Uncle Steve's House of BBQ" at bounding box center [359, 354] width 216 height 86
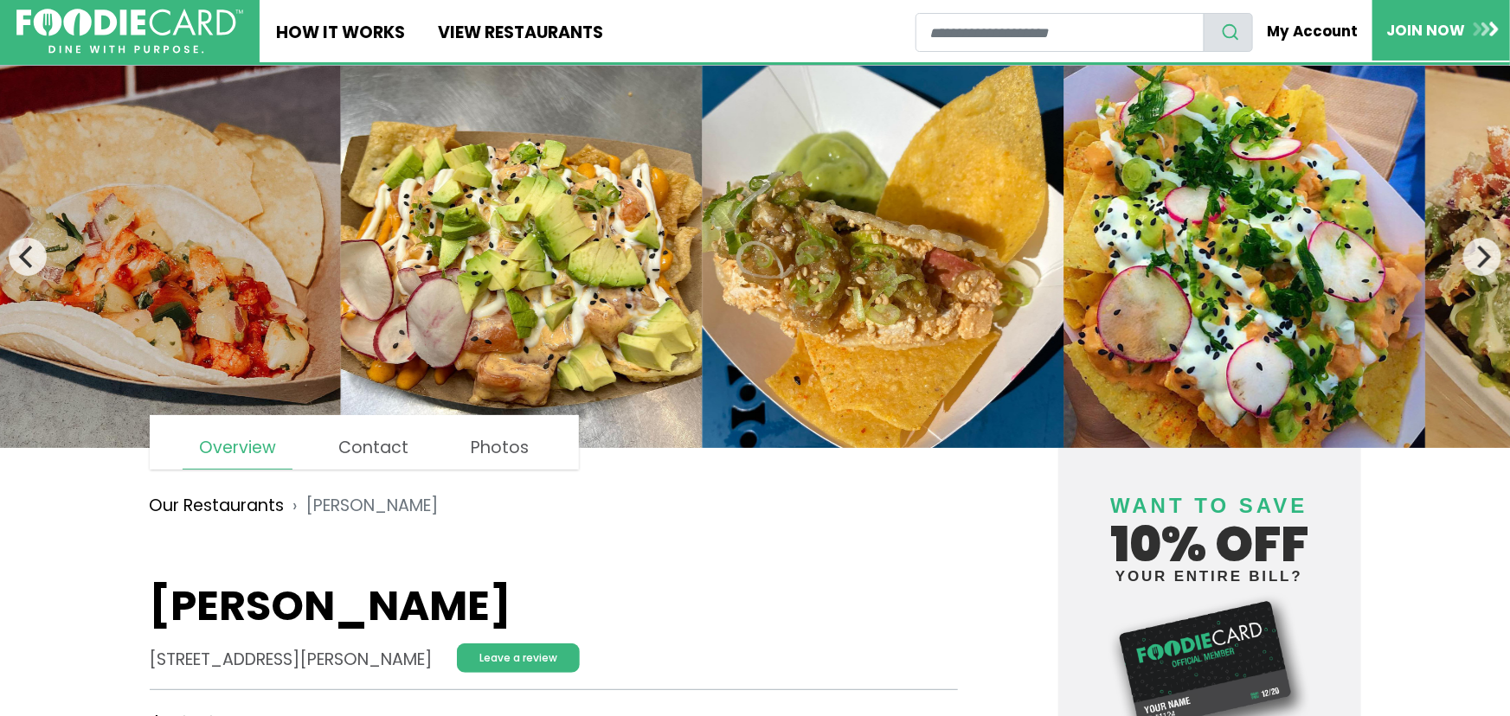
click at [229, 230] on img at bounding box center [160, 257] width 362 height 382
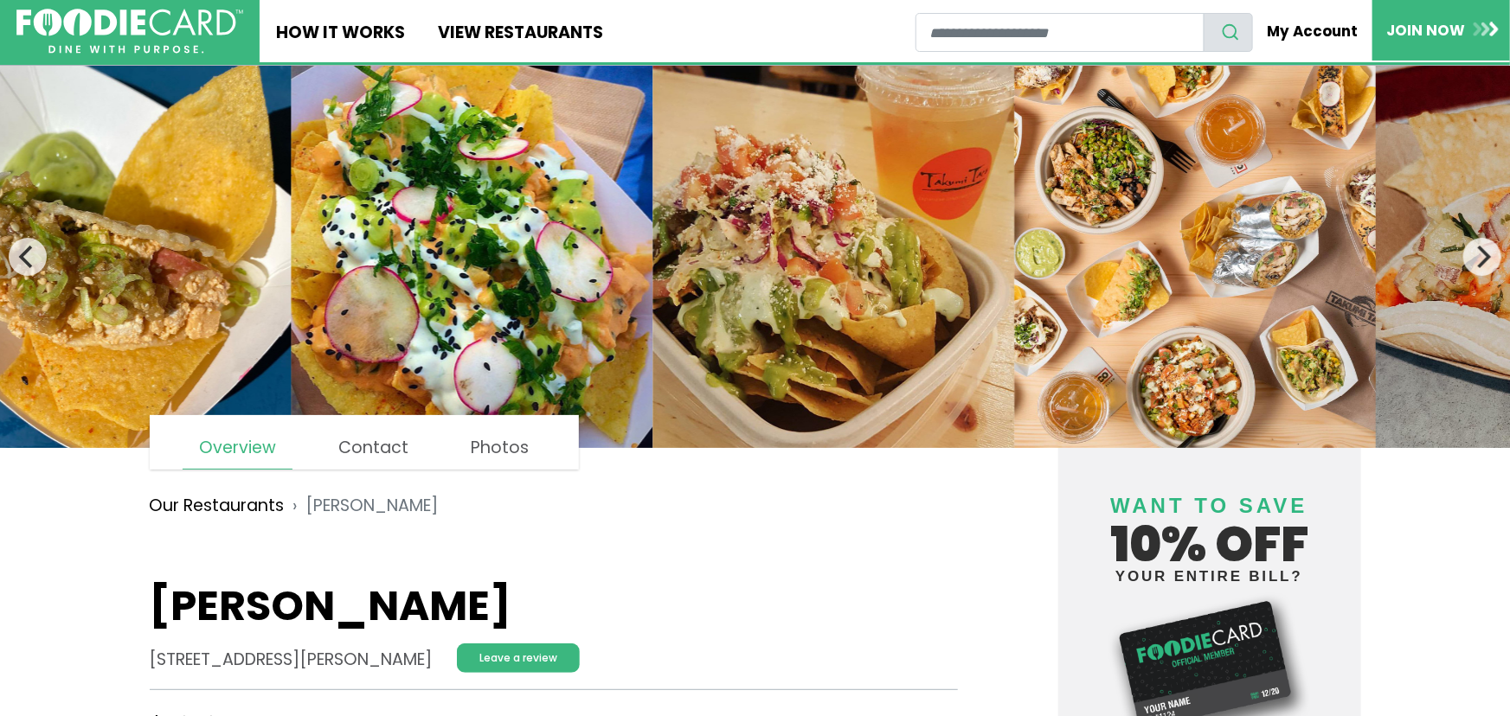
click at [373, 285] on img at bounding box center [473, 257] width 362 height 382
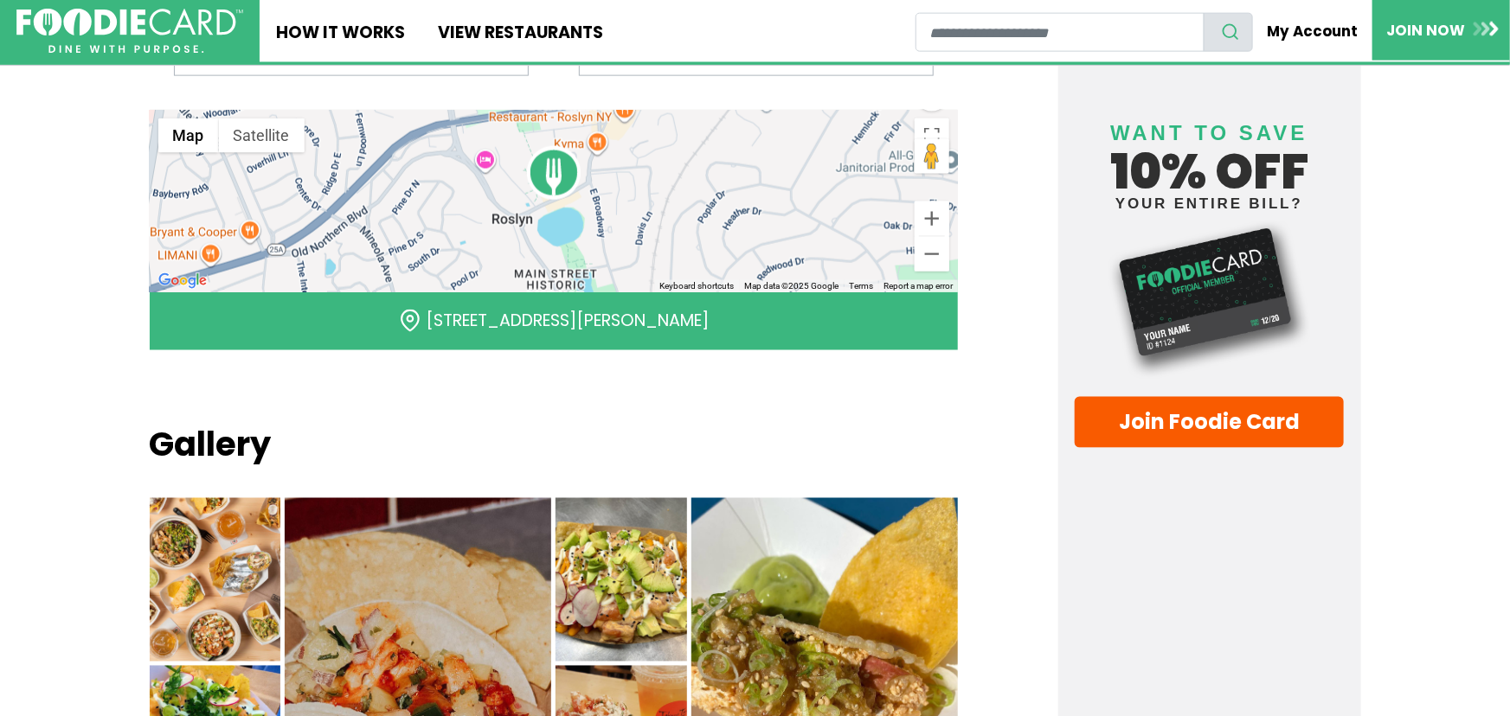
scroll to position [1233, 0]
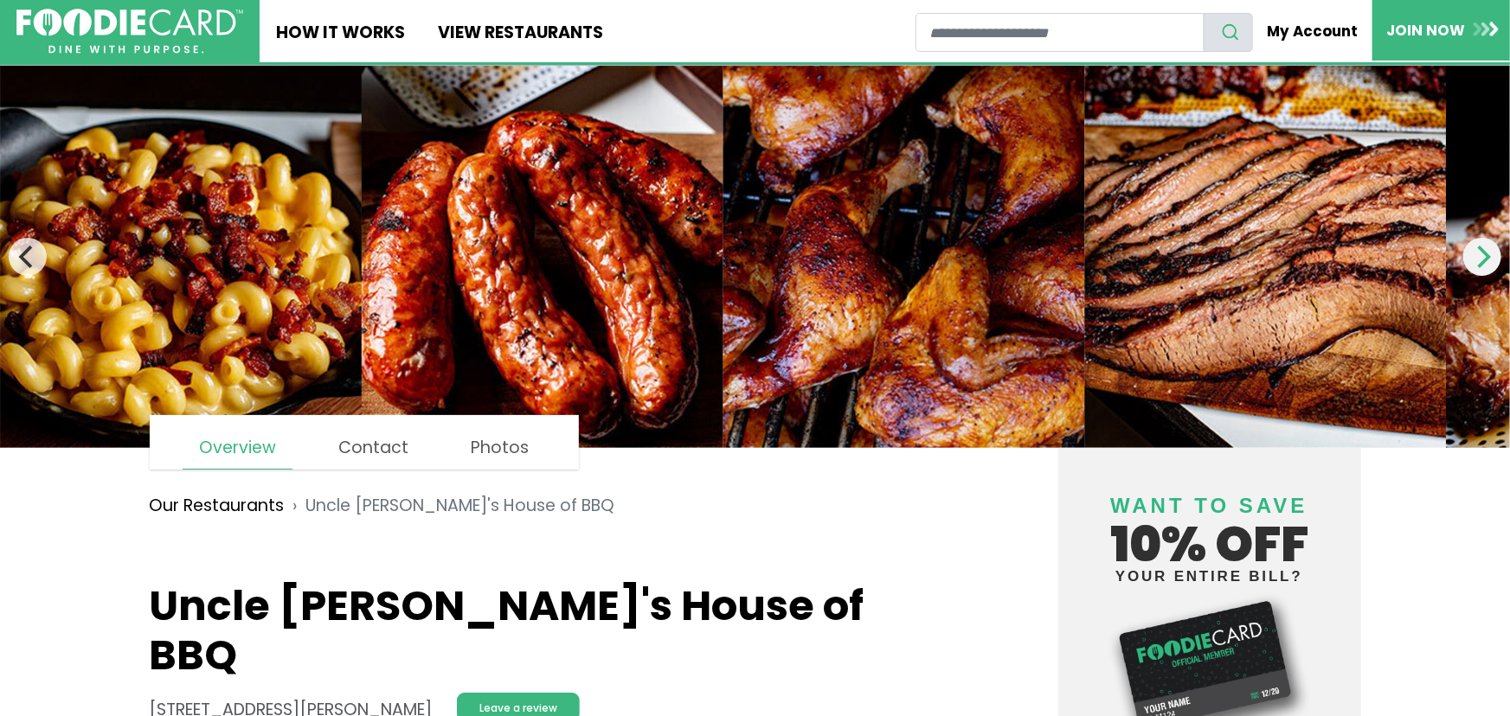
click at [1479, 251] on icon "Next" at bounding box center [1482, 257] width 22 height 22
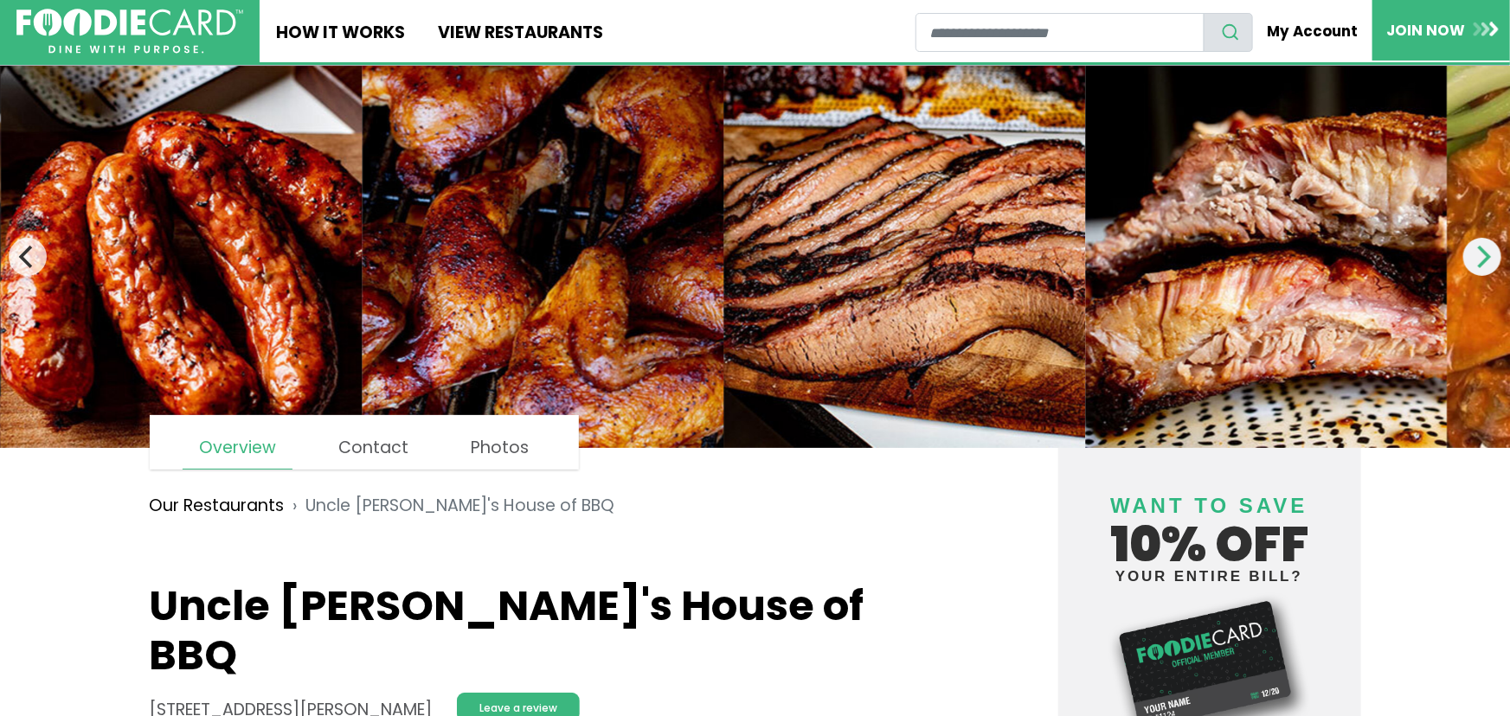
click at [1479, 251] on icon "Next" at bounding box center [1482, 257] width 22 height 22
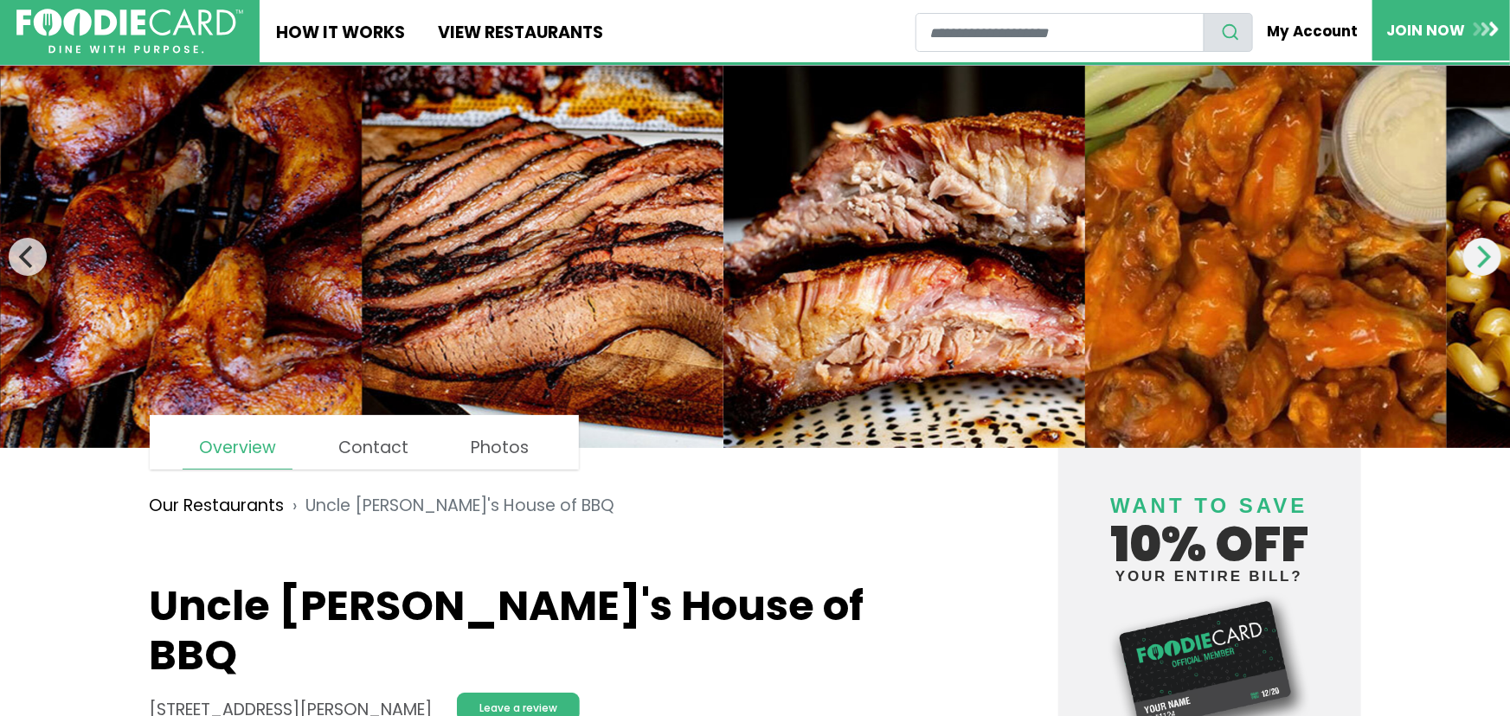
click at [1479, 251] on icon "Next" at bounding box center [1482, 257] width 22 height 22
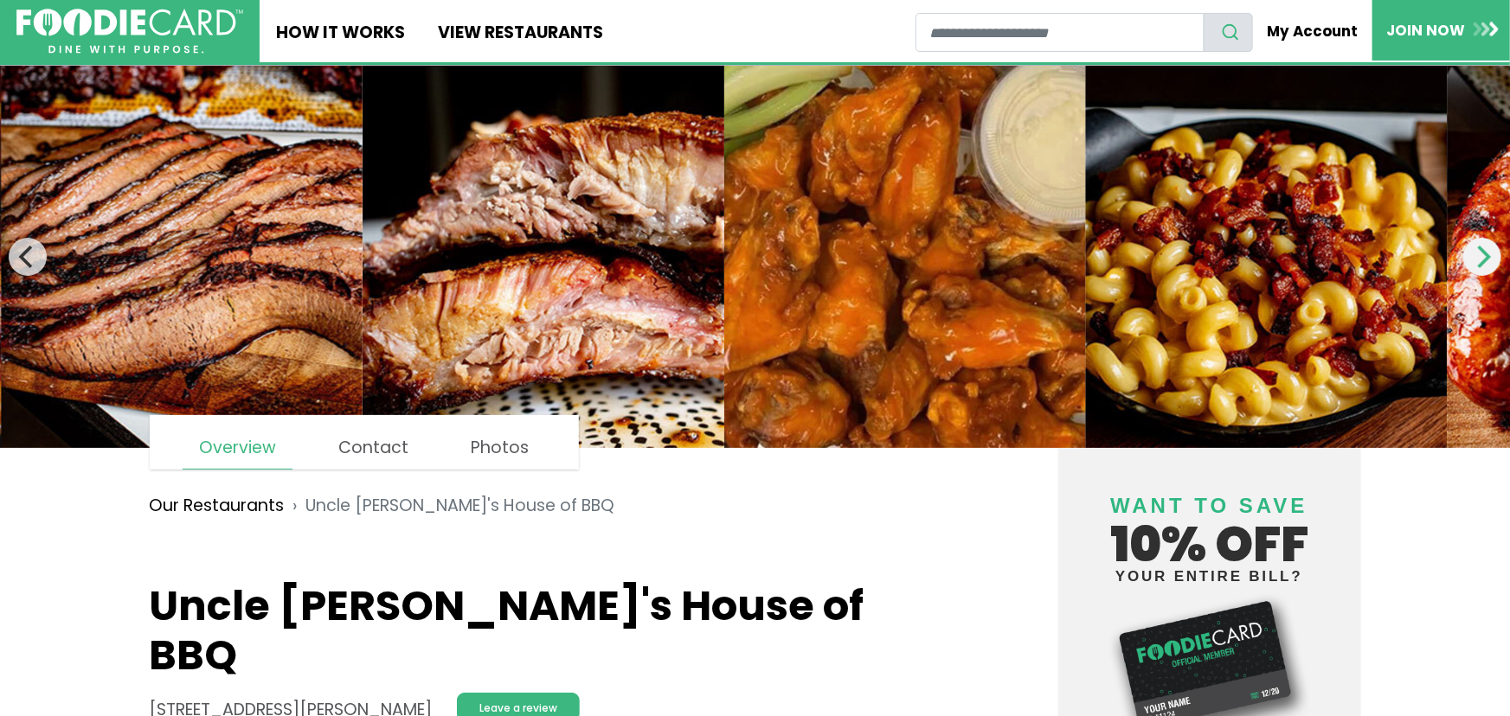
click at [1479, 251] on icon "Next" at bounding box center [1482, 257] width 22 height 22
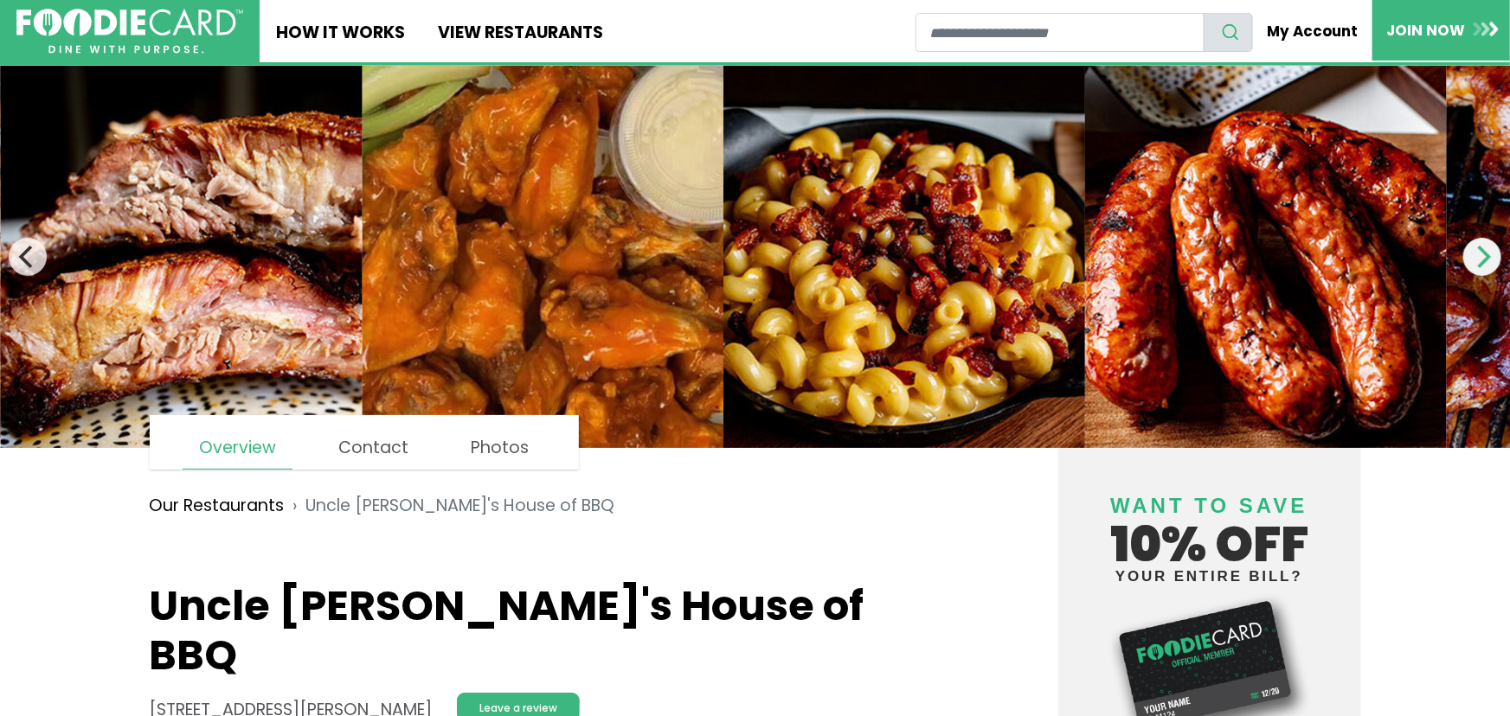
click at [1479, 251] on icon "Next" at bounding box center [1482, 257] width 22 height 22
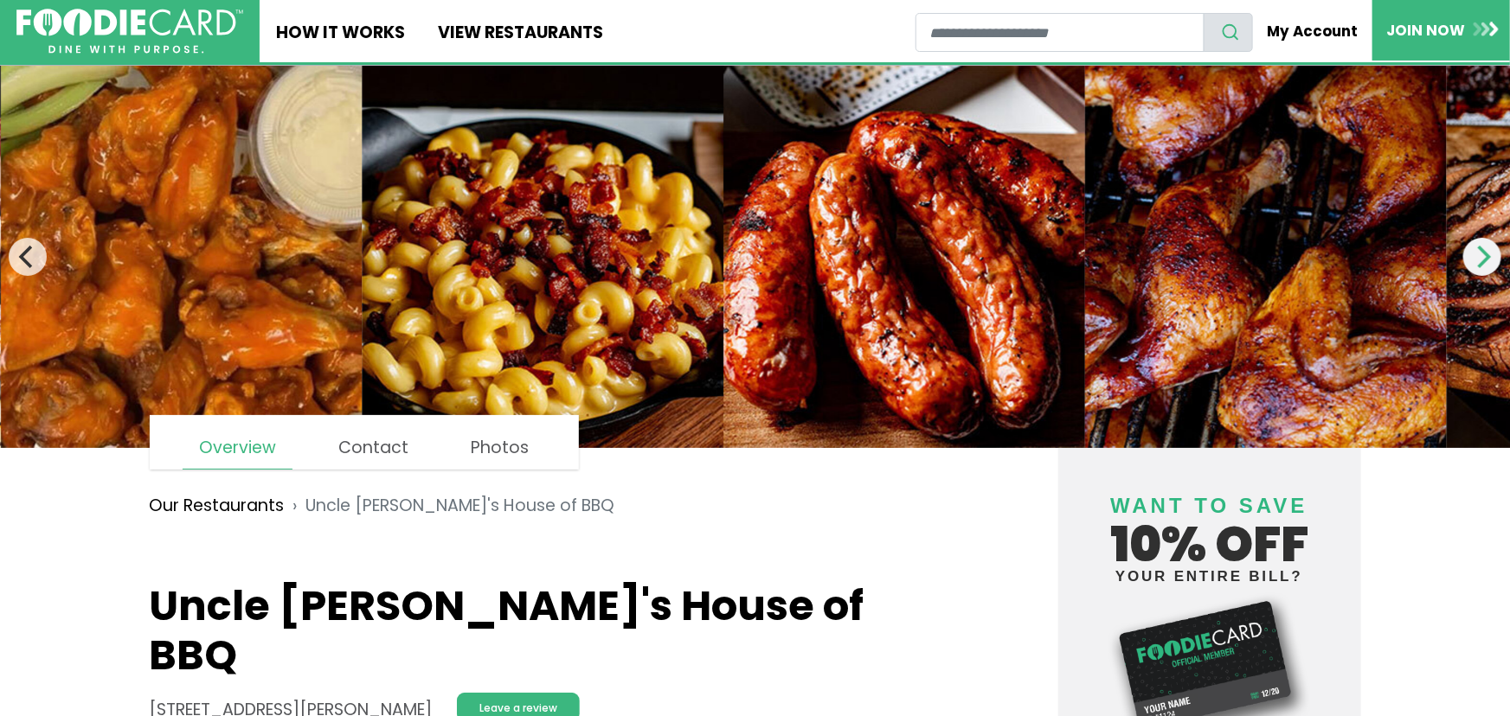
click at [1479, 251] on icon "Next" at bounding box center [1482, 257] width 22 height 22
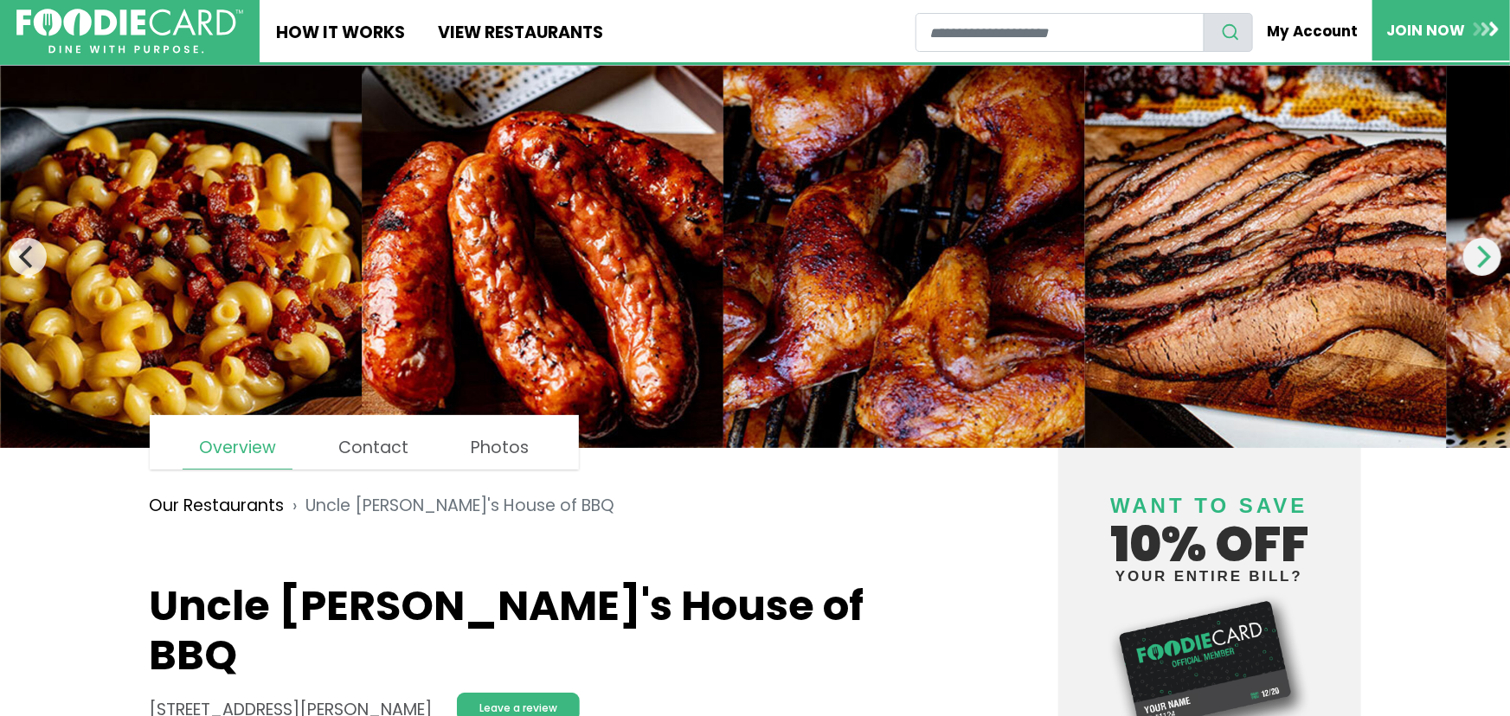
click at [1479, 251] on icon "Next" at bounding box center [1482, 257] width 22 height 22
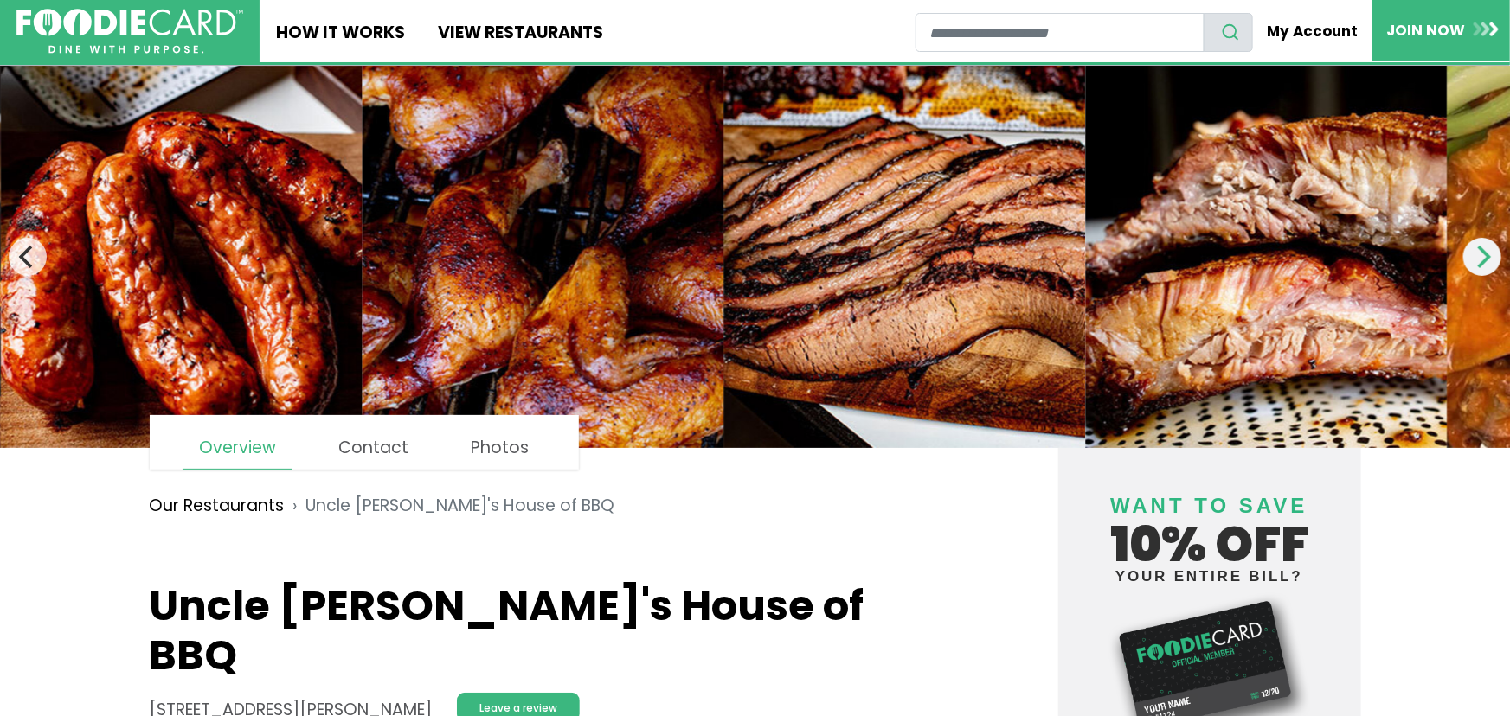
click at [1479, 251] on icon "Next" at bounding box center [1482, 257] width 22 height 22
